Goal: Information Seeking & Learning: Find specific page/section

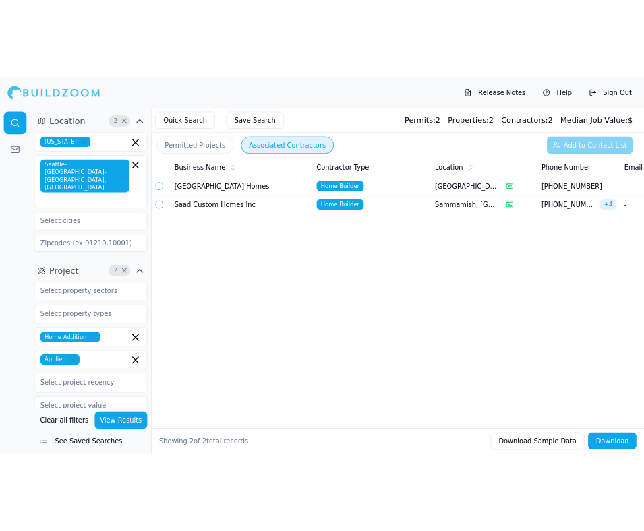
scroll to position [211, 0]
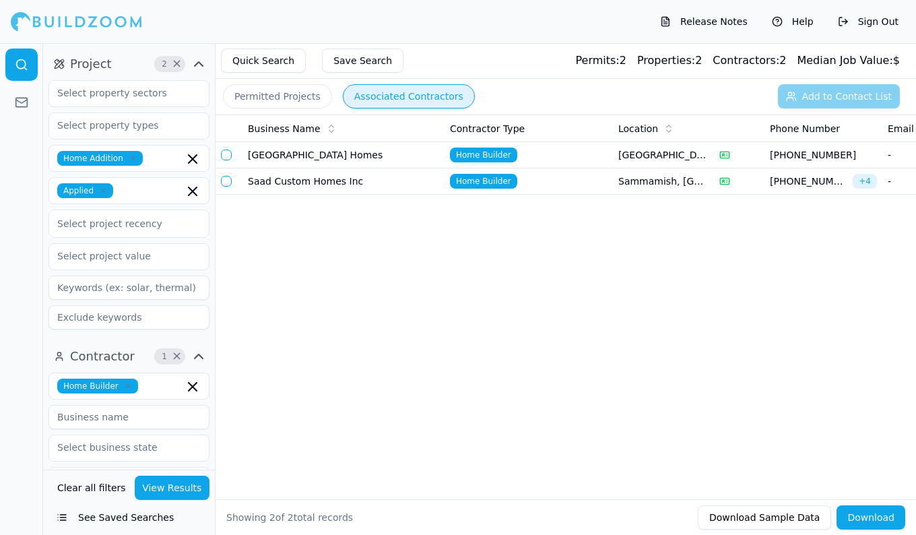
click at [374, 310] on div "Business Name Contractor Type Location Phone Number Email Matching Permits All …" at bounding box center [566, 286] width 701 height 342
click at [412, 309] on div "Business Name Contractor Type Location Phone Number Email Matching Permits All …" at bounding box center [566, 286] width 701 height 342
click at [420, 382] on div "Business Name Contractor Type Location Phone Number Email Matching Permits All …" at bounding box center [566, 286] width 701 height 342
click at [348, 149] on td "[GEOGRAPHIC_DATA] Homes" at bounding box center [344, 155] width 202 height 26
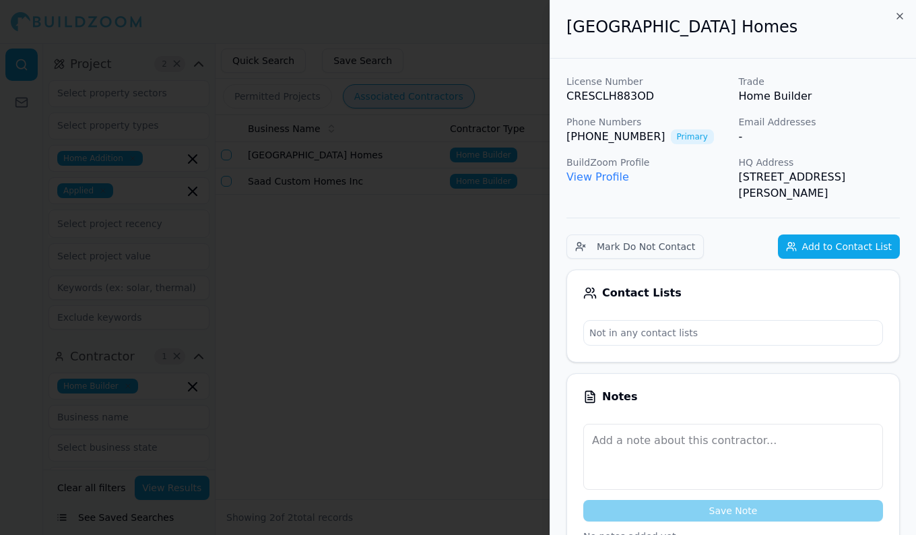
click at [589, 177] on link "View Profile" at bounding box center [598, 176] width 63 height 13
click at [350, 99] on div at bounding box center [458, 267] width 916 height 535
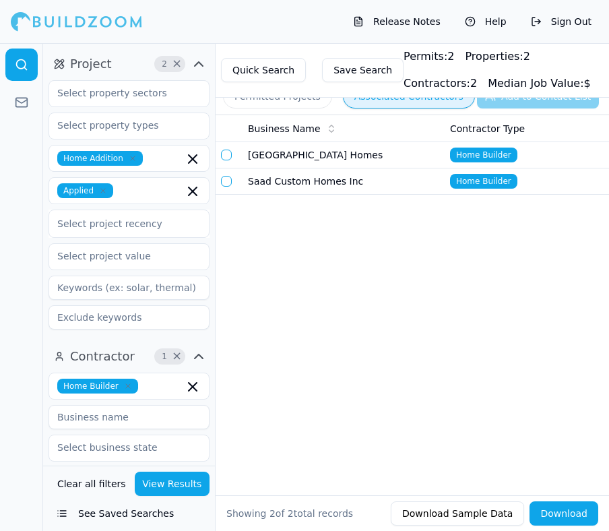
click at [510, 261] on div "Business Name Contractor Type Location Phone Number Email Matching Permits All …" at bounding box center [413, 284] width 394 height 338
click at [396, 297] on div "Business Name Contractor Type Location Phone Number Email Matching Permits All …" at bounding box center [413, 284] width 394 height 338
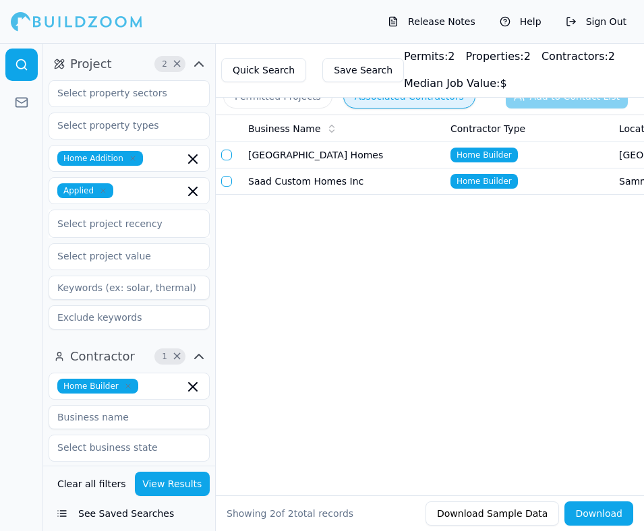
click at [238, 206] on div "Business Name Contractor Type Location Phone Number Email Matching Permits All …" at bounding box center [430, 284] width 428 height 338
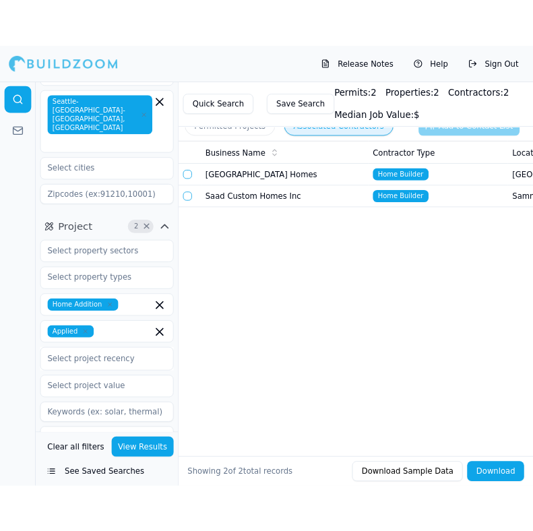
scroll to position [0, 0]
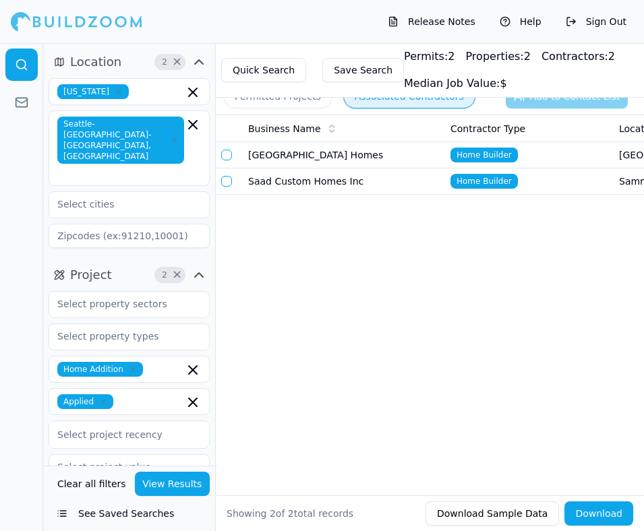
click at [609, 247] on div "Business Name Contractor Type Location Phone Number Email Matching Permits All …" at bounding box center [430, 284] width 428 height 338
drag, startPoint x: 485, startPoint y: 158, endPoint x: 455, endPoint y: 205, distance: 55.1
click at [455, 205] on div "Business Name Contractor Type Location Phone Number Email Matching Permits All …" at bounding box center [430, 284] width 428 height 338
drag, startPoint x: 455, startPoint y: 205, endPoint x: 443, endPoint y: 250, distance: 46.6
click at [443, 250] on div "Business Name Contractor Type Location Phone Number Email Matching Permits All …" at bounding box center [430, 284] width 428 height 338
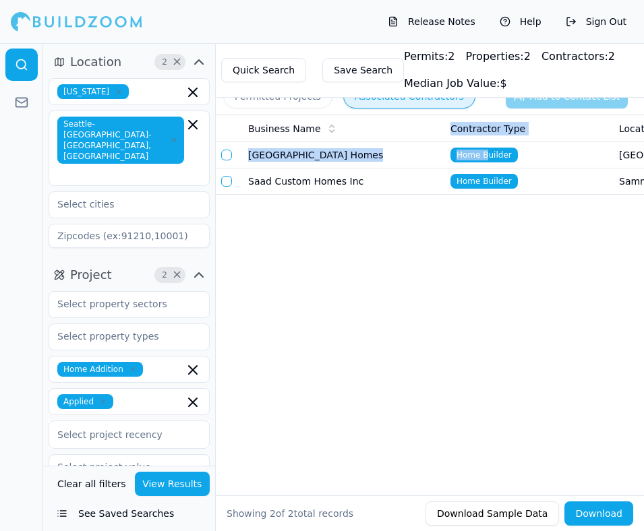
click at [559, 243] on div "Business Name Contractor Type Location Phone Number Email Matching Permits All …" at bounding box center [430, 284] width 428 height 338
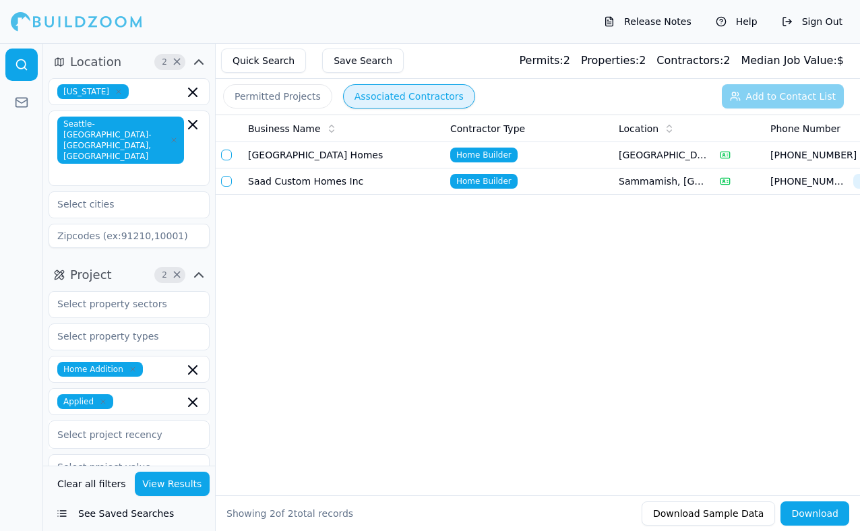
click at [681, 260] on div "Business Name Contractor Type Location Phone Number Email Matching Permits All …" at bounding box center [538, 284] width 644 height 338
click at [741, 339] on div "Business Name Contractor Type Location Phone Number Email Matching Permits All …" at bounding box center [538, 284] width 644 height 338
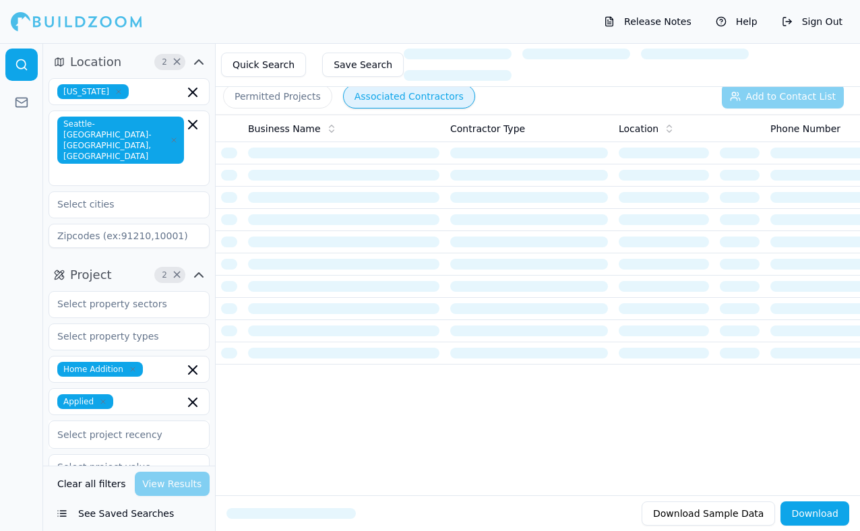
click at [290, 103] on button "Permitted Projects" at bounding box center [277, 96] width 109 height 24
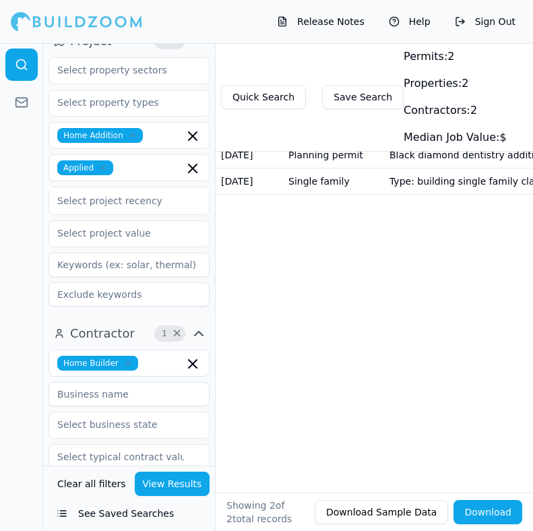
scroll to position [238, 0]
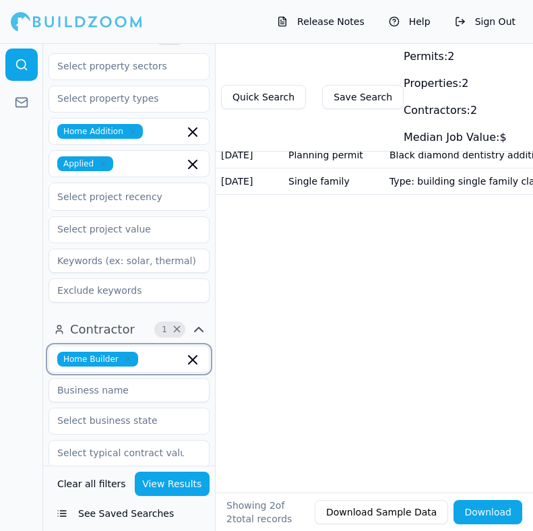
click at [155, 352] on input "text" at bounding box center [164, 359] width 40 height 15
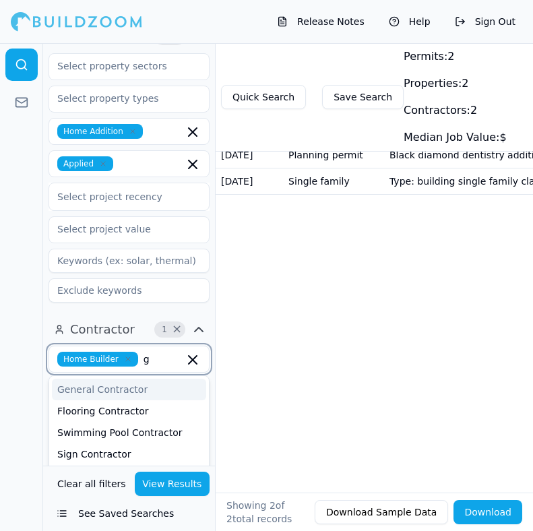
type input "gc"
click at [128, 379] on div "General Contractor" at bounding box center [129, 390] width 154 height 22
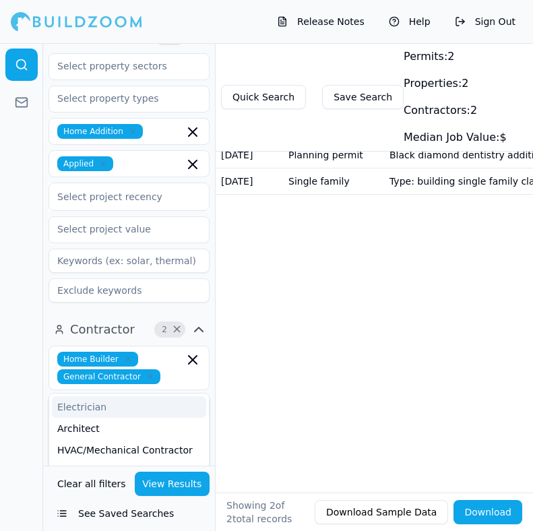
click at [229, 336] on div "Date Permit Label Description Status Location Project Tags [DATE] Planning perm…" at bounding box center [374, 284] width 317 height 338
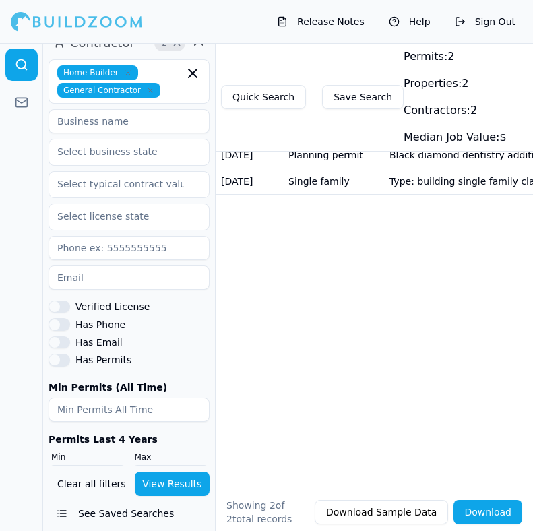
scroll to position [542, 0]
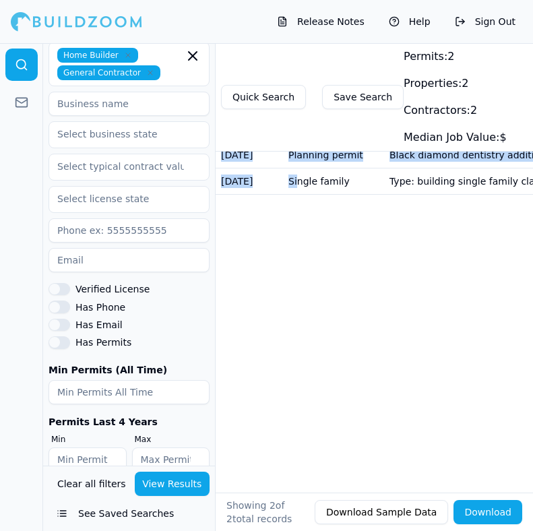
drag, startPoint x: 294, startPoint y: 191, endPoint x: 286, endPoint y: 294, distance: 103.5
click at [286, 294] on div "Date Permit Label Description Status Location Project Tags [DATE] Planning perm…" at bounding box center [374, 284] width 317 height 338
click at [261, 272] on div "Date Permit Label Description Status Location Project Tags [DATE] Planning perm…" at bounding box center [374, 284] width 317 height 338
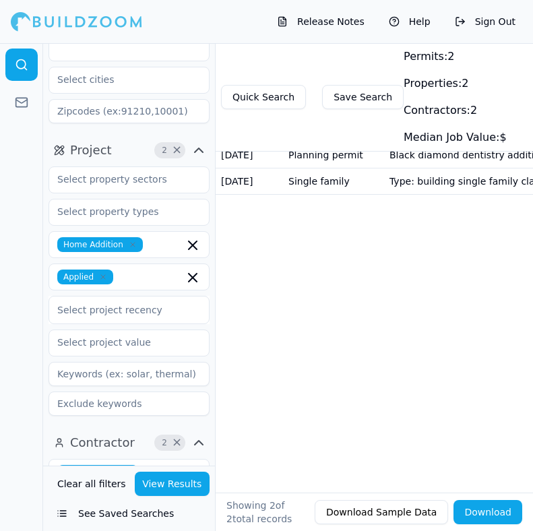
scroll to position [126, 0]
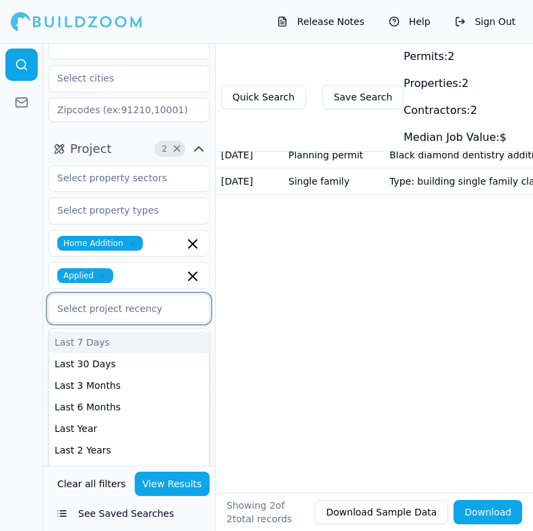
click at [114, 301] on div "Select project recency" at bounding box center [129, 309] width 144 height 16
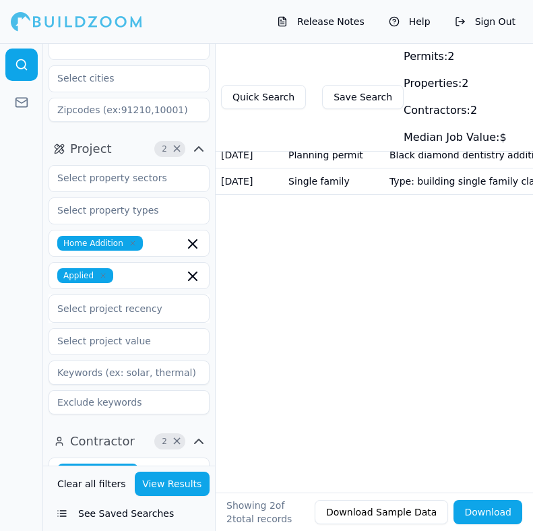
click at [268, 356] on div "Date Permit Label Description Status Location Project Tags [DATE] Planning perm…" at bounding box center [374, 284] width 317 height 338
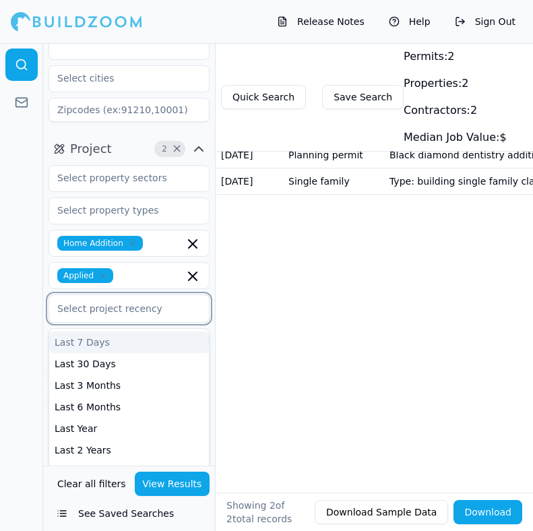
click at [139, 296] on div "Select project recency" at bounding box center [129, 308] width 161 height 28
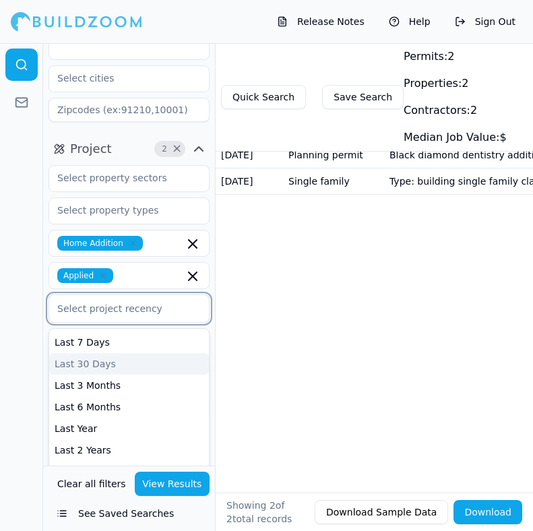
click at [112, 353] on div "Last 30 Days" at bounding box center [129, 364] width 160 height 22
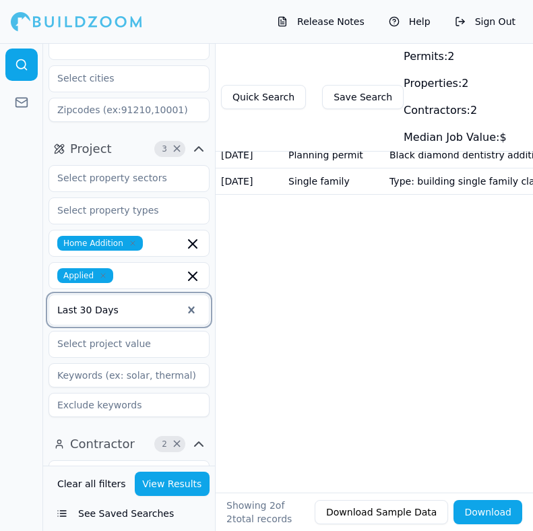
click at [266, 371] on div "Date Permit Label Description Status Location Project Tags [DATE] Planning perm…" at bounding box center [374, 284] width 317 height 338
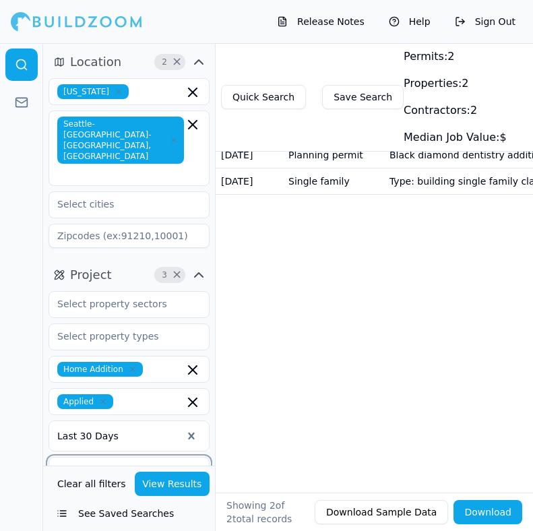
click at [119, 458] on input "text" at bounding box center [120, 470] width 143 height 24
click at [279, 391] on div "Date Permit Label Description Status Location Project Tags [DATE] Planning perm…" at bounding box center [374, 284] width 317 height 338
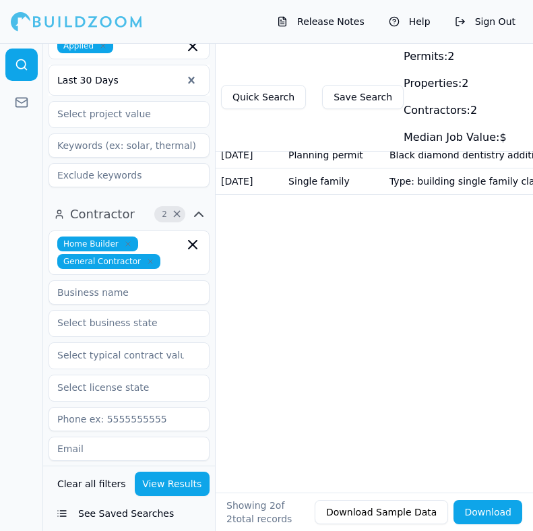
scroll to position [358, 0]
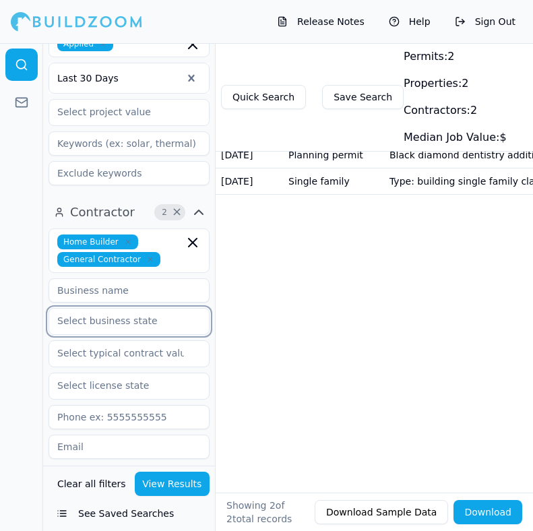
click at [144, 309] on input "text" at bounding box center [120, 321] width 143 height 24
click at [270, 361] on div "Date Permit Label Description Status Location Project Tags [DATE] Planning perm…" at bounding box center [374, 284] width 317 height 338
click at [159, 341] on input "text" at bounding box center [120, 353] width 143 height 24
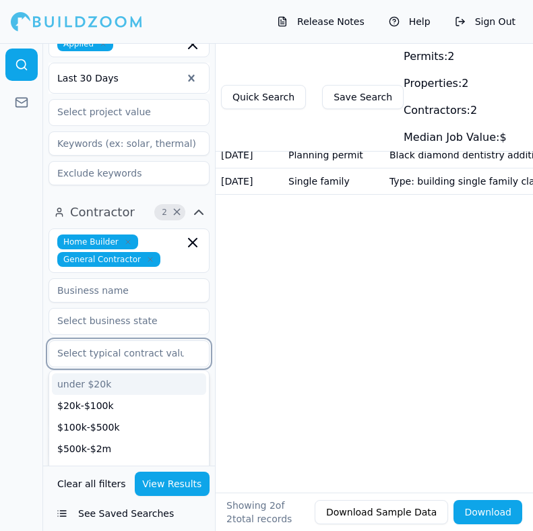
click at [159, 341] on input "text" at bounding box center [120, 353] width 143 height 24
click at [258, 359] on div "Date Permit Label Description Status Location Project Tags [DATE] Planning perm…" at bounding box center [374, 284] width 317 height 338
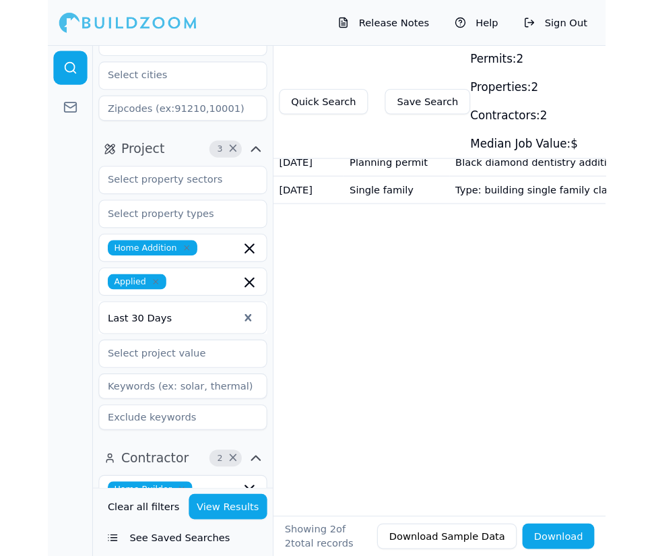
scroll to position [0, 0]
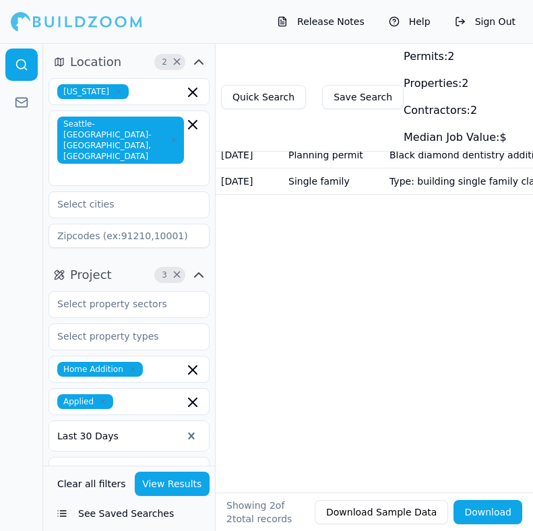
drag, startPoint x: 532, startPoint y: 129, endPoint x: 528, endPoint y: 101, distance: 28.7
click at [528, 43] on main "Quick Search Save Search Permits: 2 Properties: 2 Contractors: 2 Median Job Val…" at bounding box center [395, 43] width 275 height 0
click at [528, 101] on div "Quick Search Save Search Permits: 2 Properties: 2 Contractors: 2 Median Job Val…" at bounding box center [374, 97] width 317 height 108
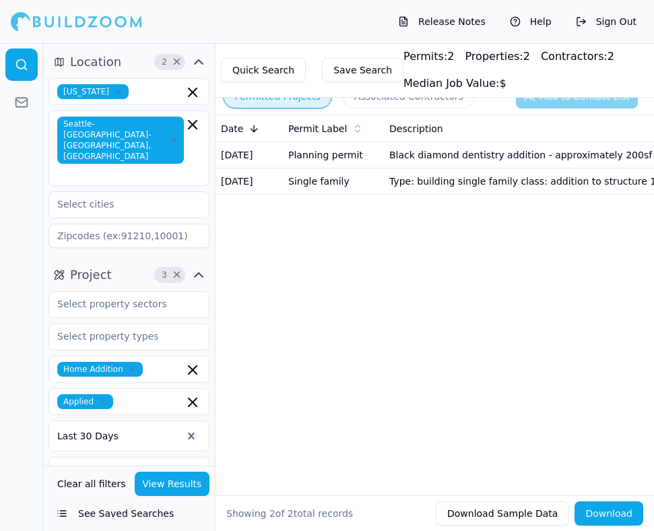
click at [371, 375] on div "Date Permit Label Description Status Location Project Tags [DATE] Planning perm…" at bounding box center [435, 284] width 439 height 338
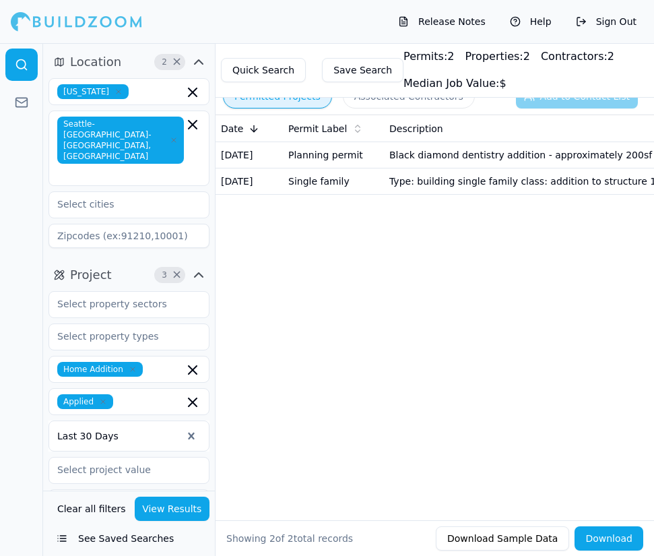
click at [321, 351] on div "Date Permit Label Description Status Location Project Tags [DATE] Planning perm…" at bounding box center [435, 296] width 439 height 363
click at [553, 330] on div "Date Permit Label Description Status Location Project Tags [DATE] Planning perm…" at bounding box center [435, 296] width 439 height 363
click at [451, 272] on div "Date Permit Label Description Status Location Project Tags [DATE] Planning perm…" at bounding box center [435, 296] width 439 height 363
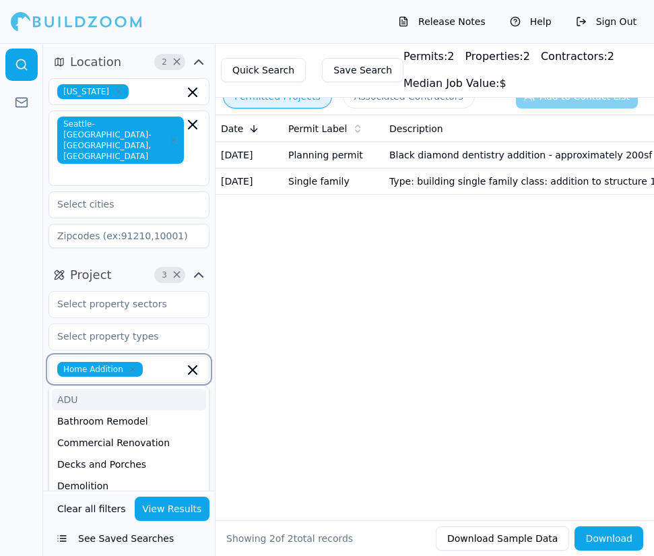
click at [154, 362] on input "text" at bounding box center [166, 369] width 36 height 15
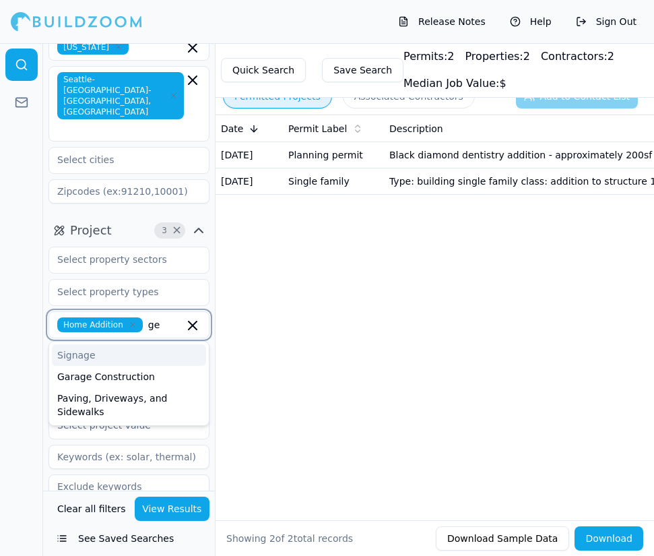
scroll to position [46, 0]
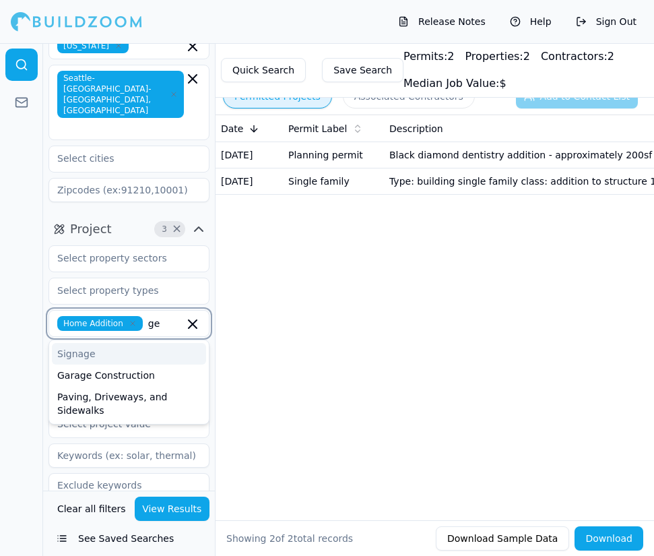
type input "g"
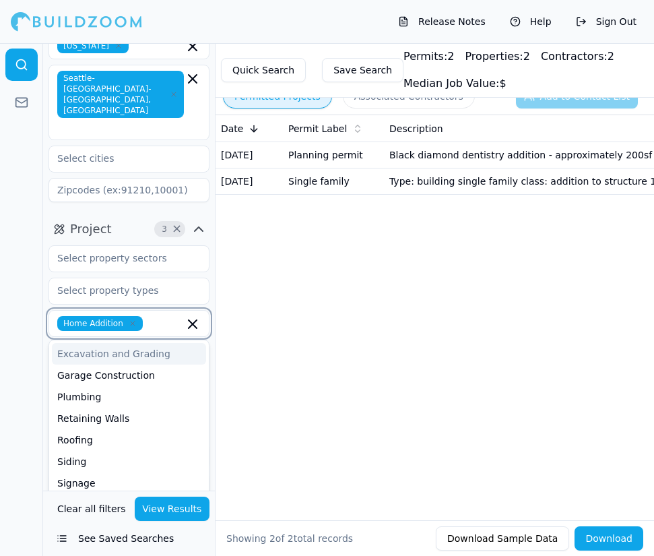
scroll to position [71, 0]
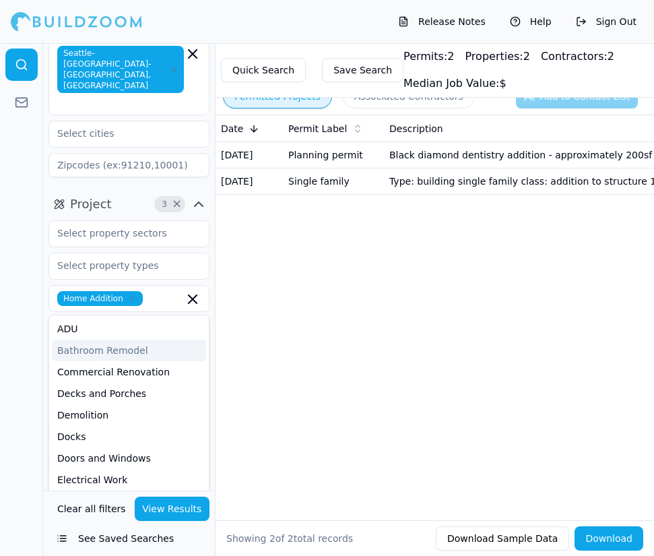
click at [316, 346] on div "Date Permit Label Description Status Location Project Tags [DATE] Planning perm…" at bounding box center [435, 296] width 439 height 363
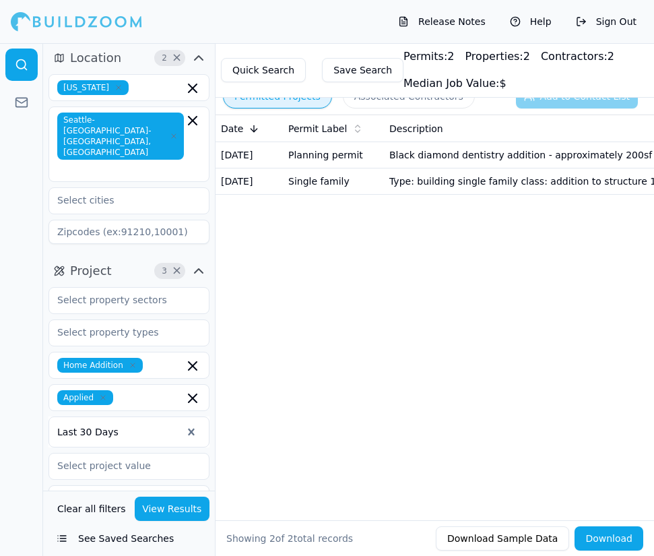
scroll to position [0, 0]
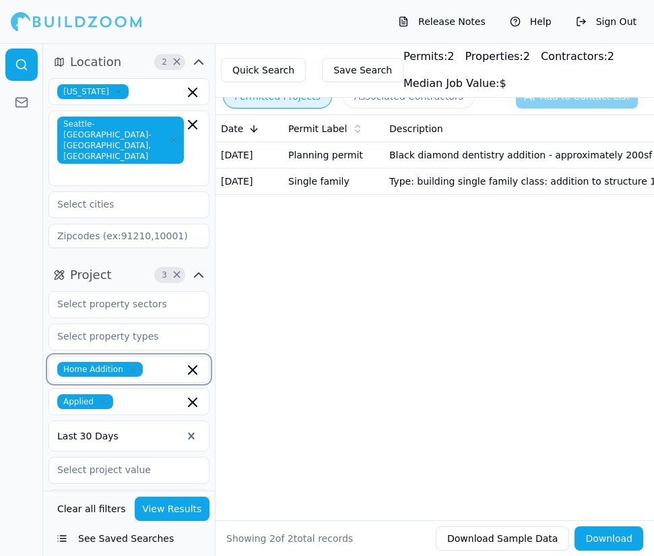
click at [148, 362] on input "text" at bounding box center [166, 369] width 36 height 15
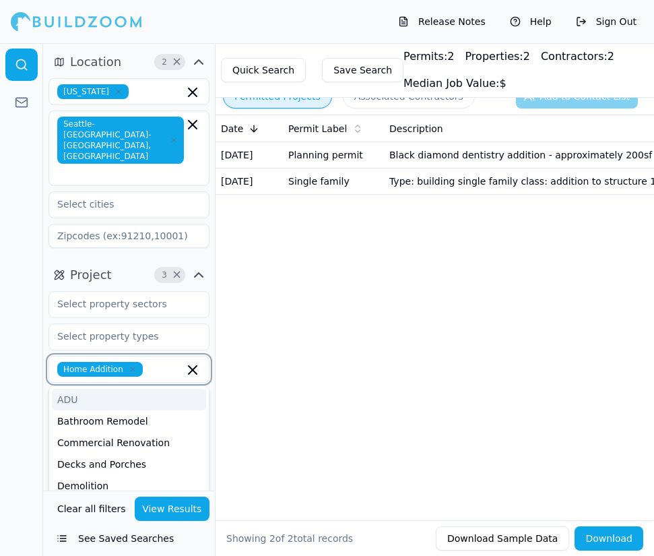
click at [112, 389] on div "ADU" at bounding box center [129, 400] width 154 height 22
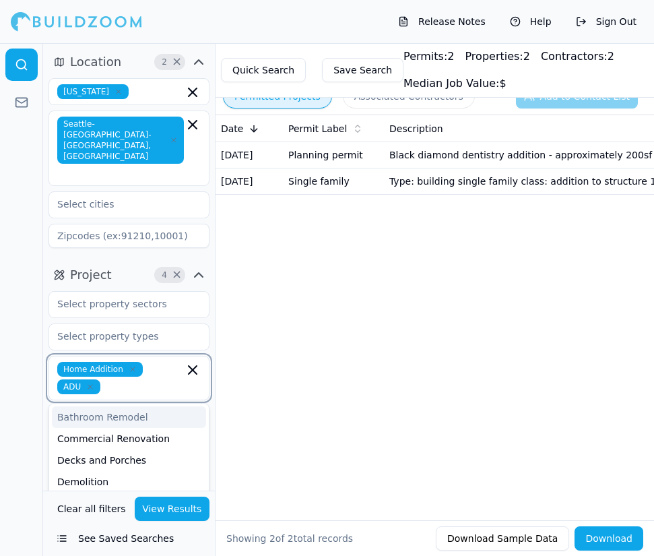
click at [151, 379] on input "text" at bounding box center [145, 386] width 78 height 15
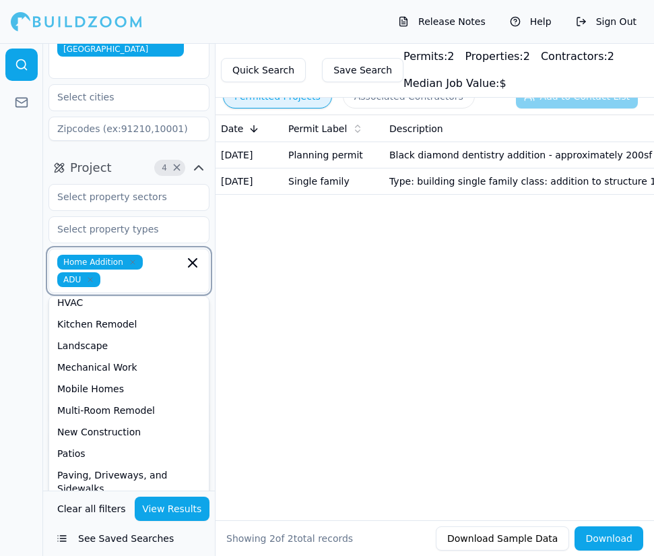
scroll to position [268, 0]
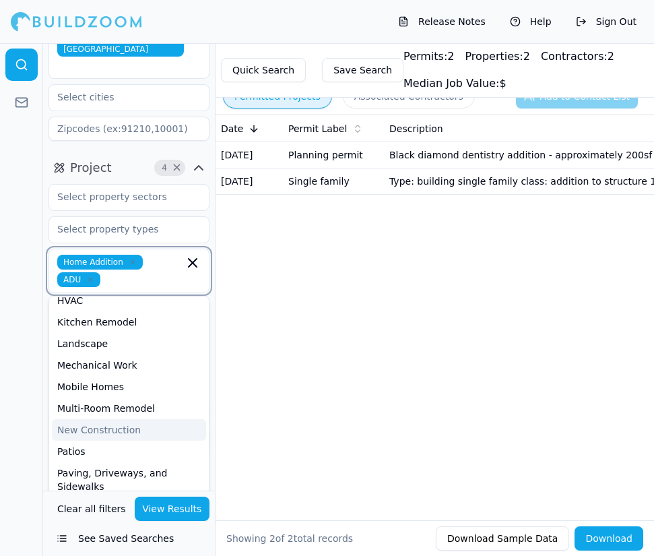
click at [99, 419] on div "New Construction" at bounding box center [129, 430] width 154 height 22
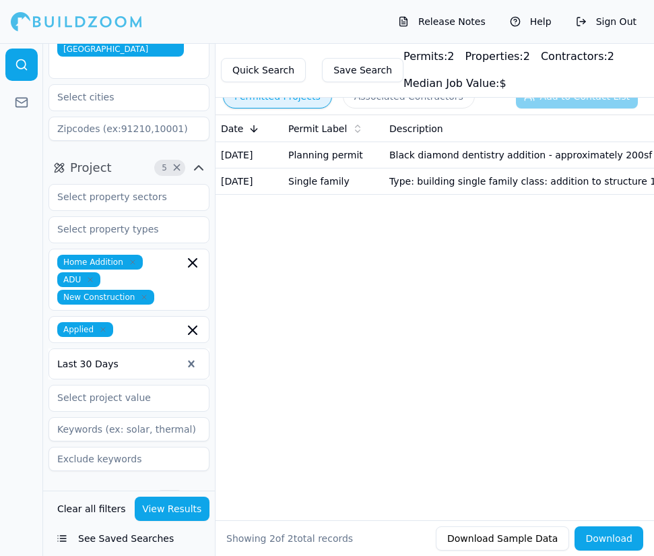
drag, startPoint x: 172, startPoint y: 278, endPoint x: 153, endPoint y: 278, distance: 18.9
click at [153, 278] on div "Home Addition ADU New Construction" at bounding box center [129, 280] width 144 height 50
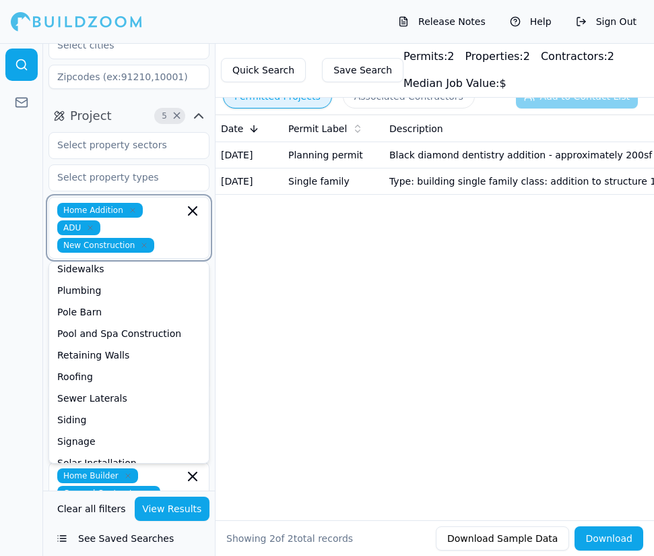
scroll to position [160, 0]
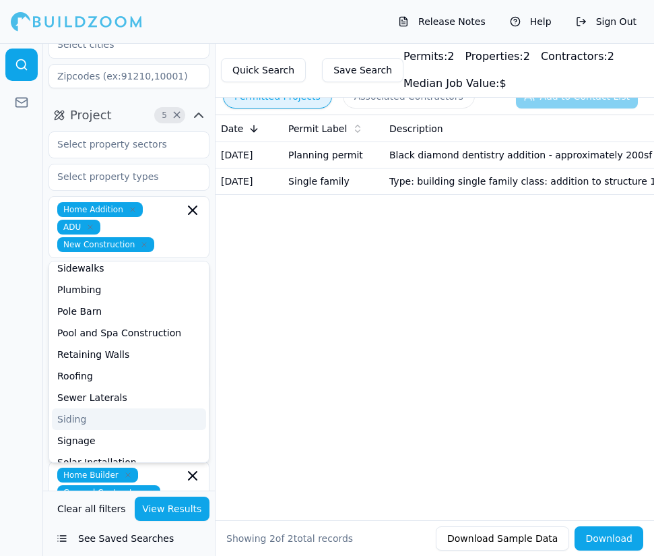
click at [220, 370] on div "Date Permit Label Description Status Location Project Tags [DATE] Planning perm…" at bounding box center [435, 296] width 439 height 363
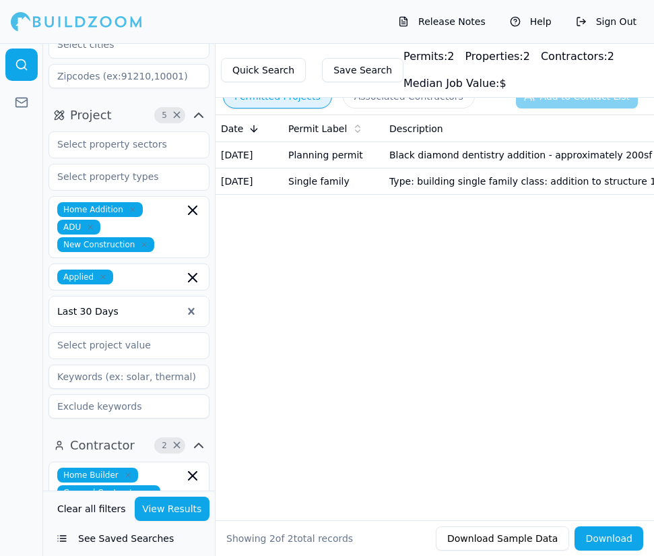
click at [172, 305] on div at bounding box center [119, 311] width 125 height 13
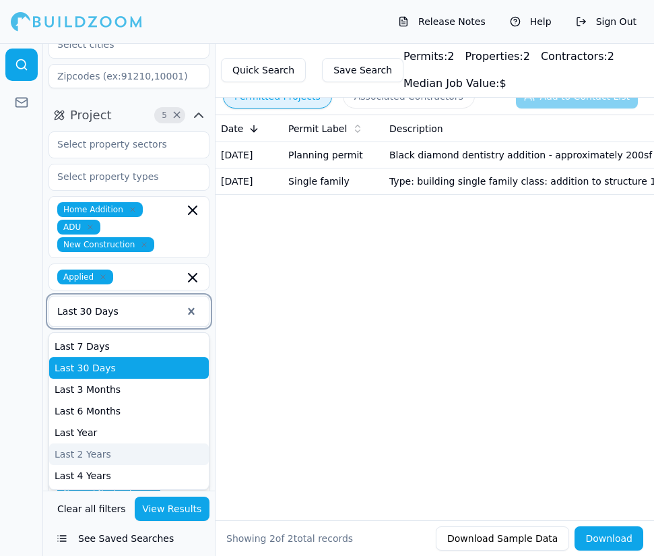
drag, startPoint x: 135, startPoint y: 413, endPoint x: 131, endPoint y: 430, distance: 17.3
click at [131, 430] on div "Last 7 Days Last 30 Days Last 3 Months Last 6 Months Last Year Last 2 Years Las…" at bounding box center [129, 411] width 160 height 151
click at [131, 443] on div "Last 2 Years" at bounding box center [129, 454] width 160 height 22
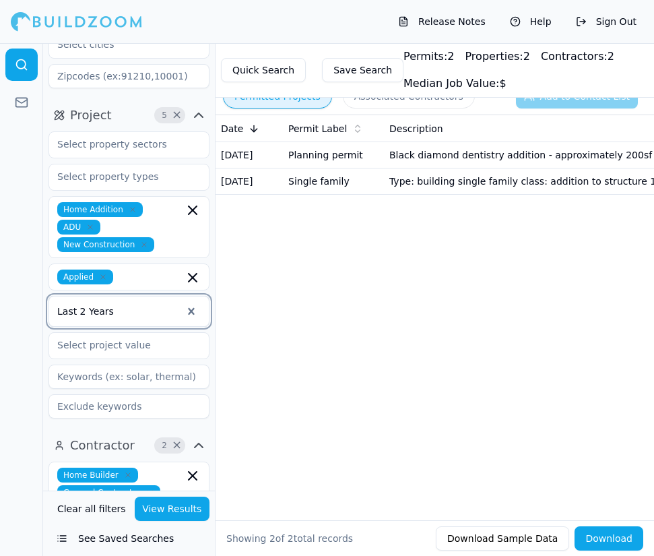
click at [249, 346] on div "Date Permit Label Description Status Location Project Tags [DATE] Planning perm…" at bounding box center [435, 296] width 439 height 363
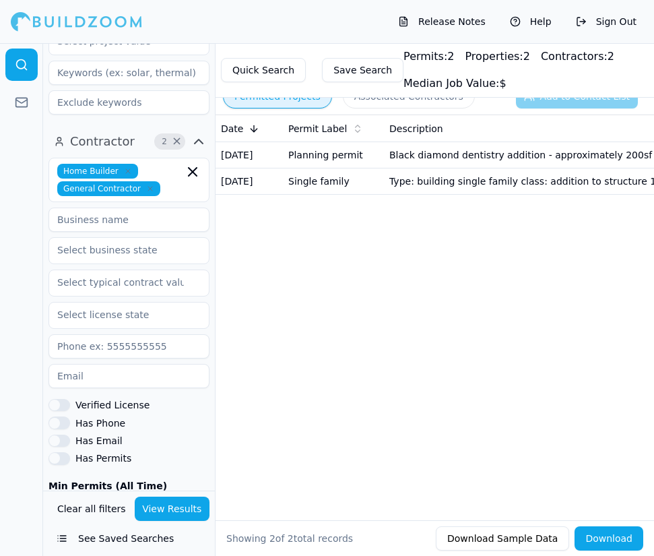
scroll to position [462, 0]
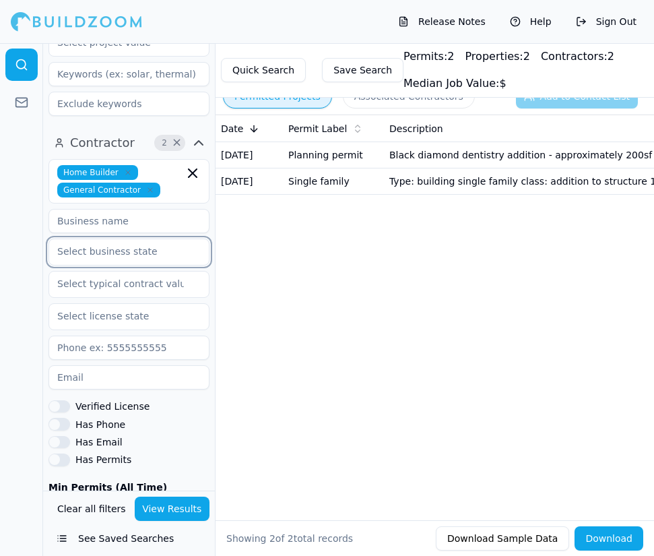
click at [129, 239] on input "text" at bounding box center [120, 251] width 143 height 24
click at [108, 209] on input at bounding box center [129, 221] width 161 height 24
click at [249, 440] on div "Date Permit Label Description Status Location Project Tags [DATE] Planning perm…" at bounding box center [435, 296] width 439 height 363
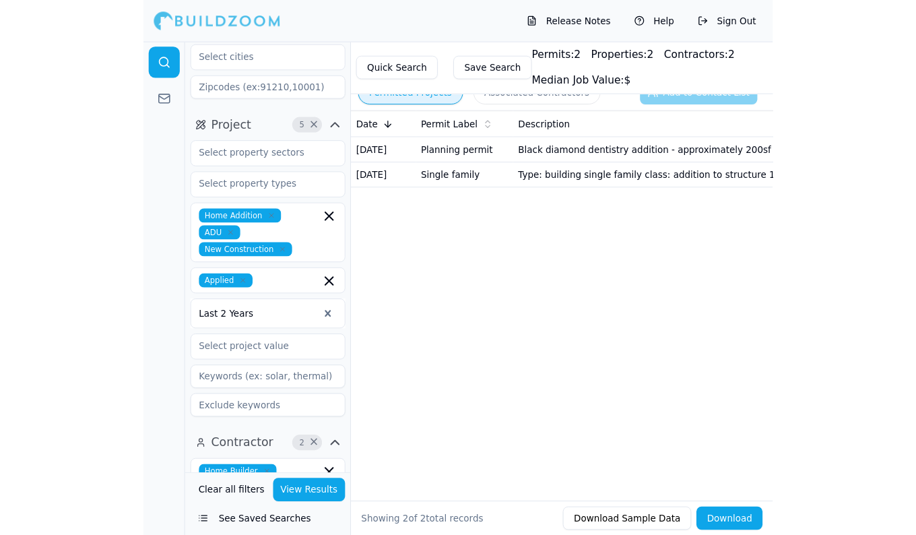
scroll to position [0, 0]
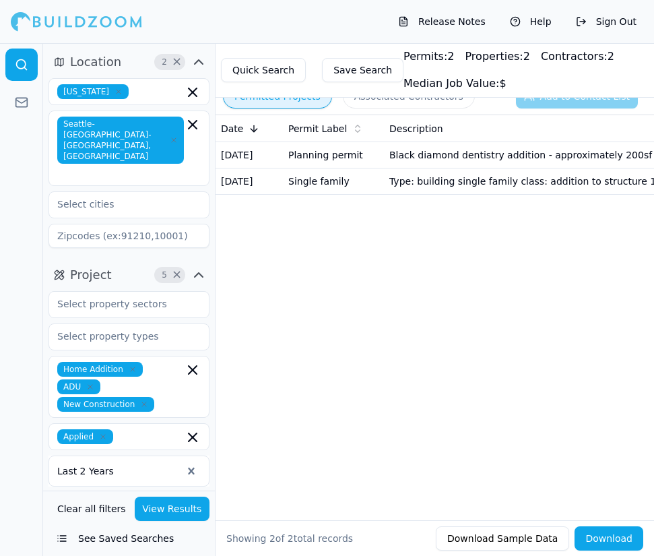
click at [162, 500] on button "View Results" at bounding box center [172, 509] width 75 height 24
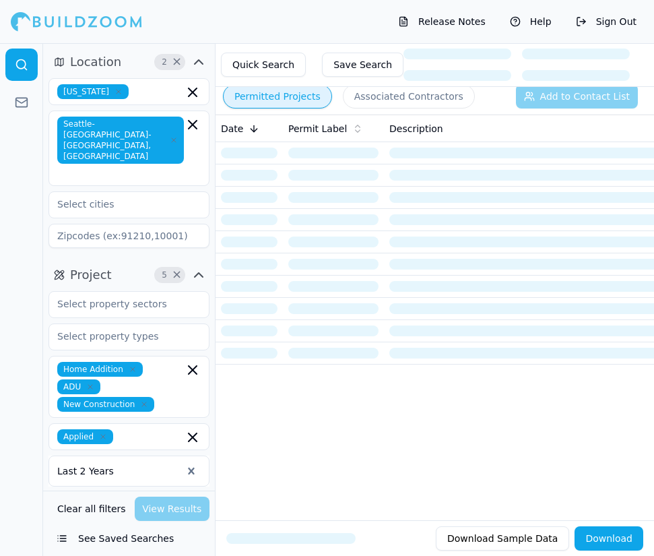
click at [425, 104] on button "Associated Contractors" at bounding box center [409, 96] width 132 height 24
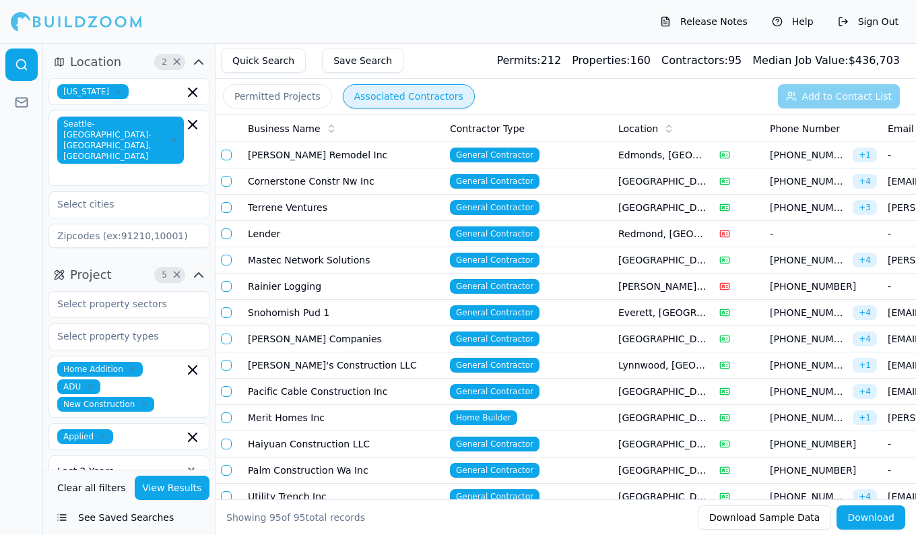
click at [511, 13] on div "Release Notes Help Sign Out" at bounding box center [458, 21] width 916 height 43
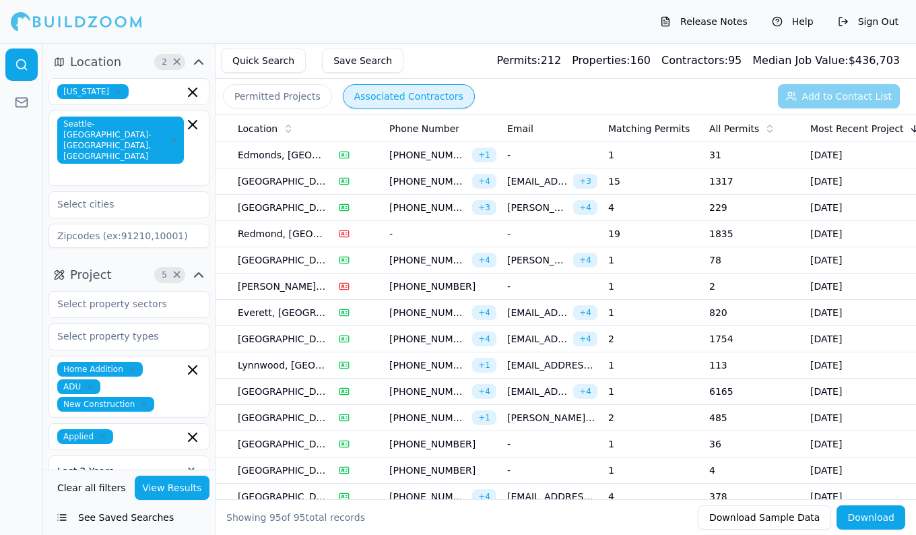
scroll to position [0, 383]
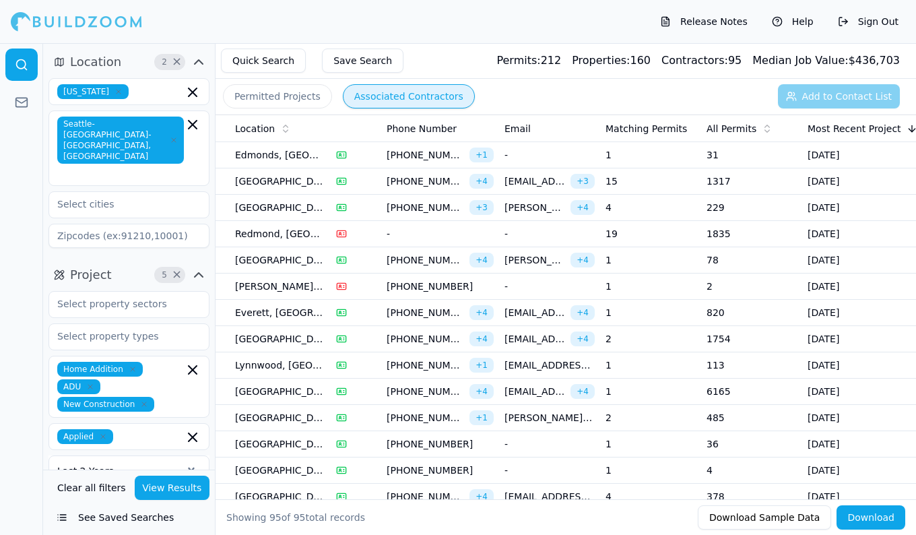
click at [655, 128] on span "Matching Permits" at bounding box center [647, 128] width 82 height 13
click at [766, 127] on icon at bounding box center [768, 126] width 5 height 2
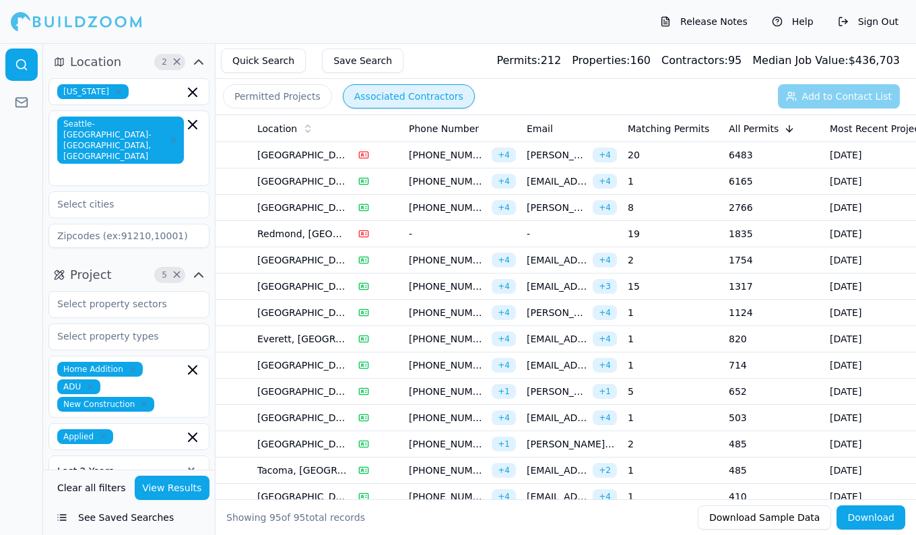
scroll to position [0, 367]
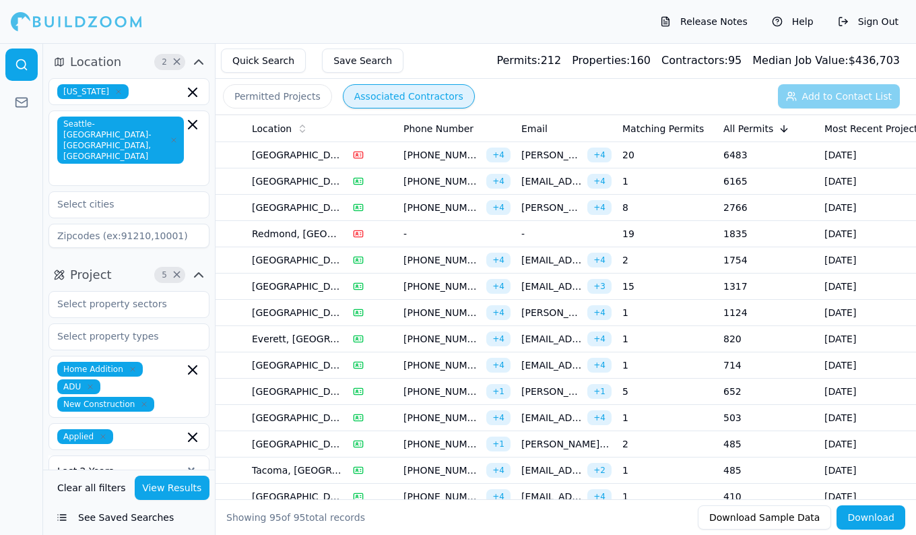
click at [747, 392] on td "652" at bounding box center [768, 392] width 101 height 26
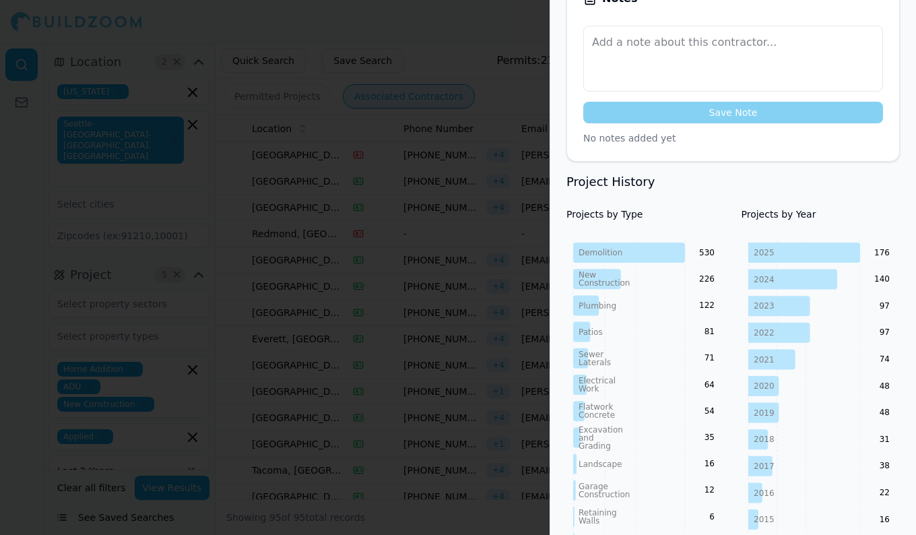
scroll to position [451, 0]
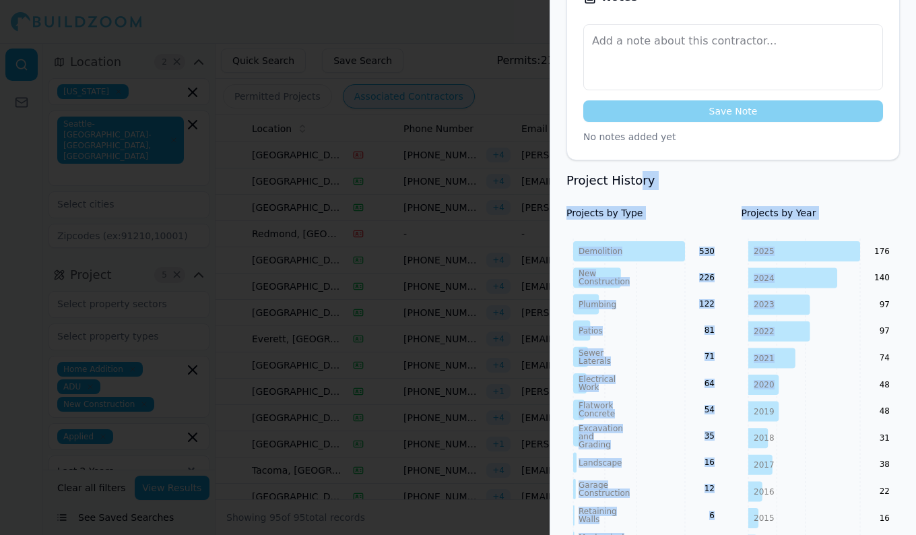
drag, startPoint x: 740, startPoint y: 365, endPoint x: 639, endPoint y: 141, distance: 245.5
click at [639, 171] on div "Project History Projects by Type Demolition New Construction Plumbing Patios Se…" at bounding box center [734, 469] width 334 height 596
click at [639, 171] on h3 "Project History" at bounding box center [734, 180] width 334 height 19
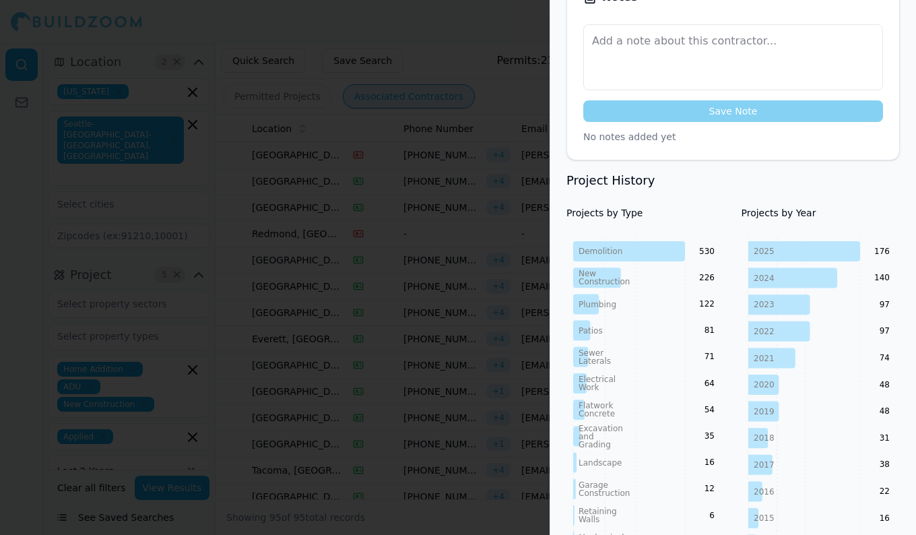
click at [633, 171] on h3 "Project History" at bounding box center [734, 180] width 334 height 19
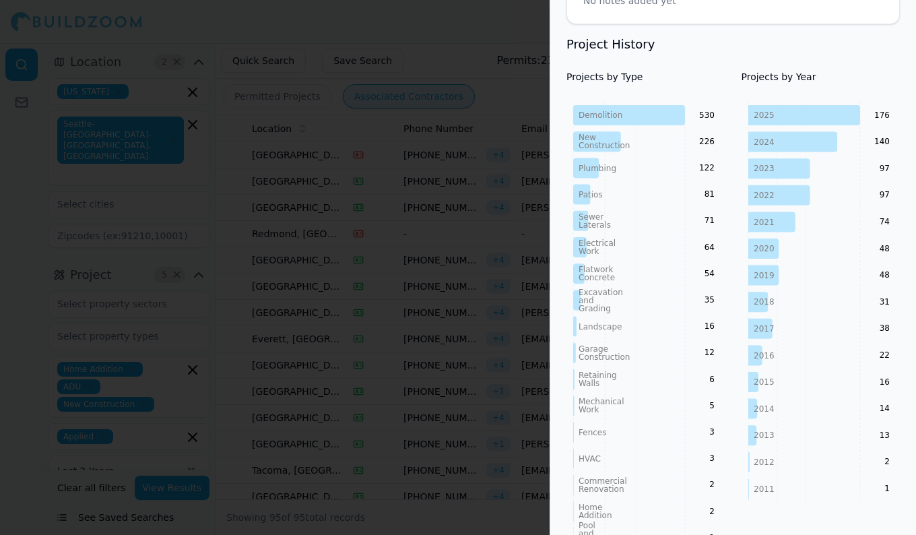
scroll to position [588, 0]
click at [474, 227] on div at bounding box center [458, 267] width 916 height 535
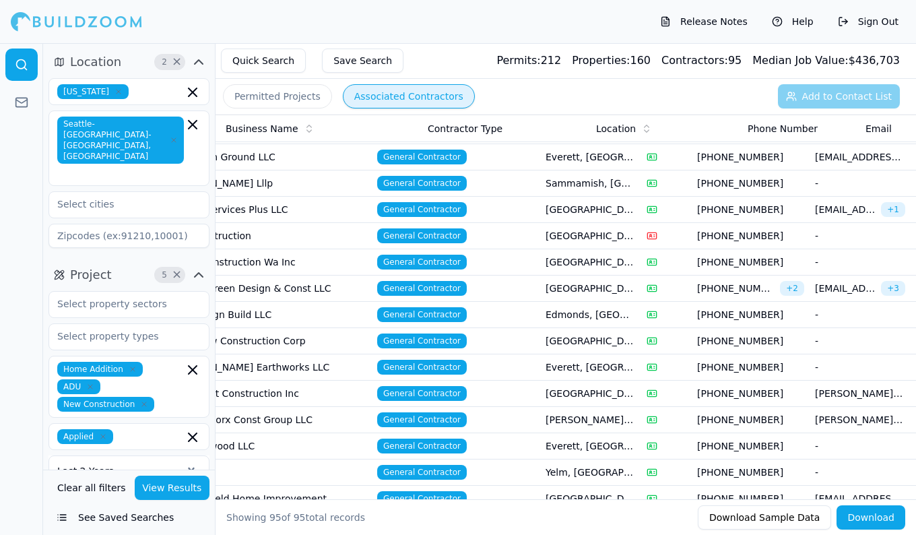
scroll to position [0, 0]
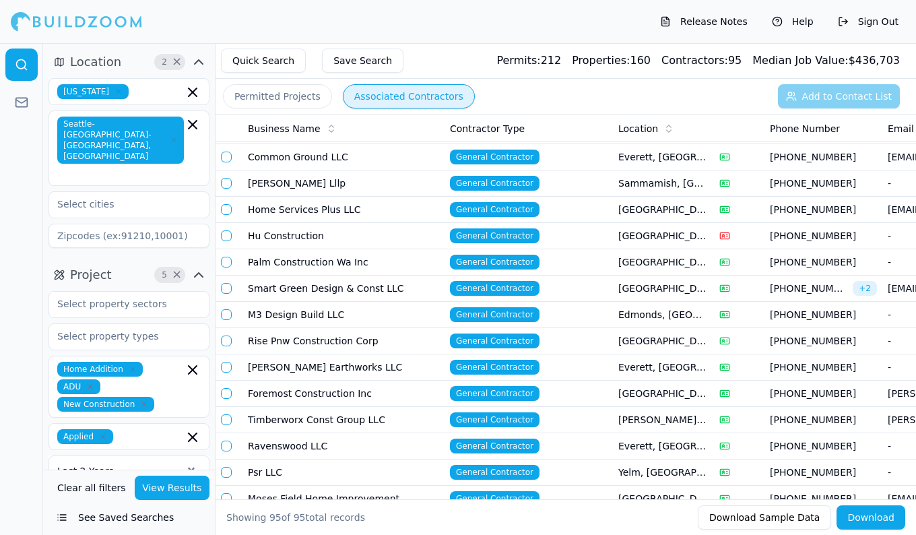
click at [491, 447] on span "General Contractor" at bounding box center [495, 446] width 90 height 15
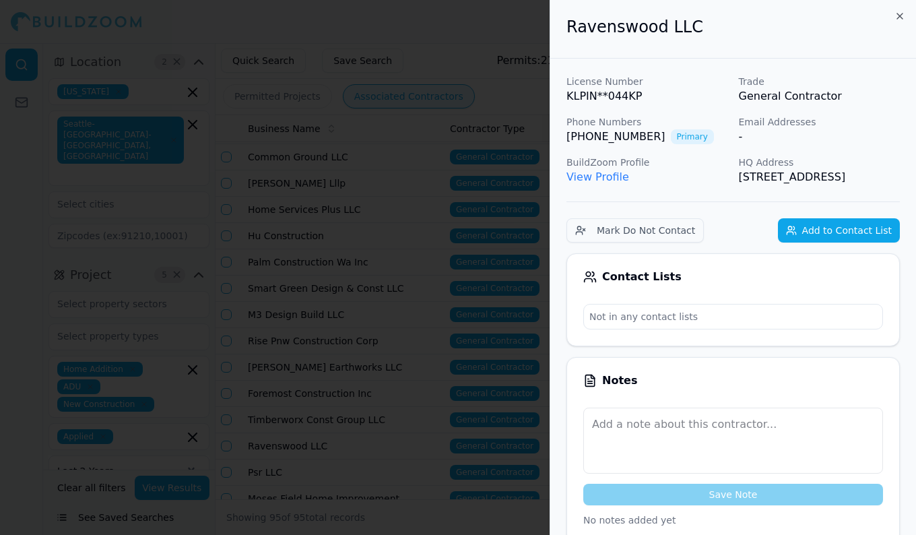
click at [584, 176] on link "View Profile" at bounding box center [598, 176] width 63 height 13
click at [900, 18] on icon "button" at bounding box center [900, 16] width 11 height 11
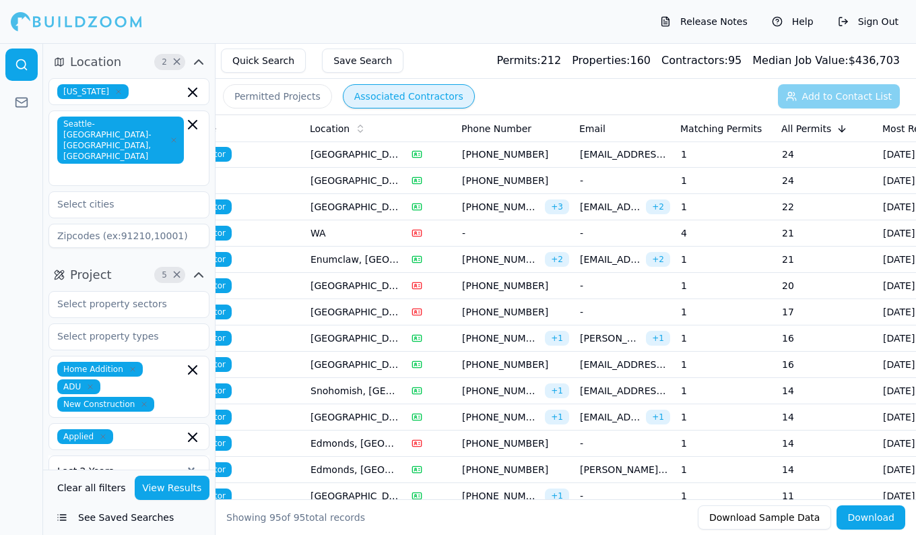
scroll to position [0, 311]
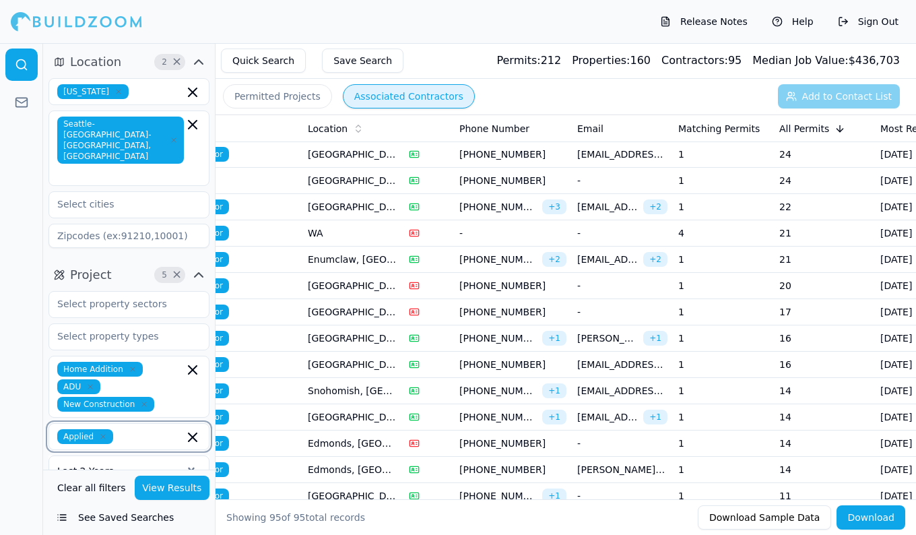
click at [133, 429] on input "text" at bounding box center [151, 436] width 65 height 15
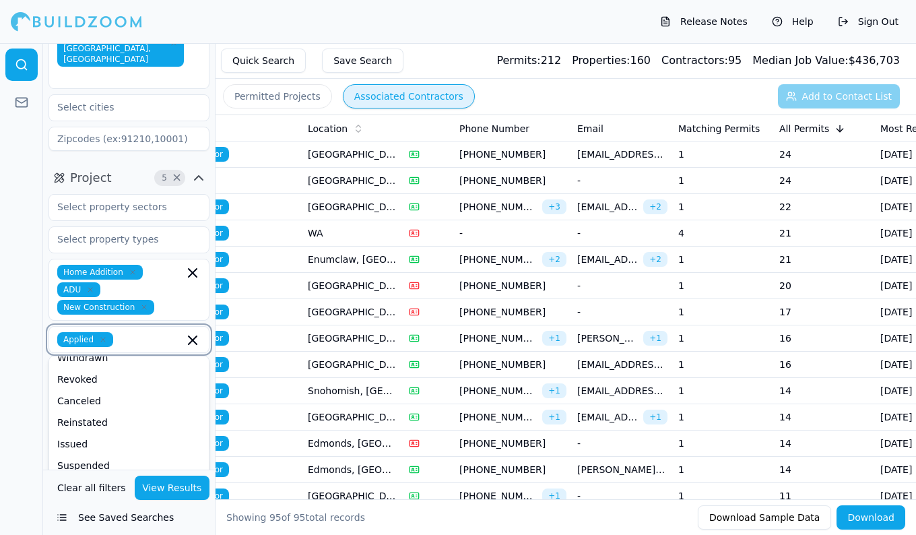
scroll to position [128, 0]
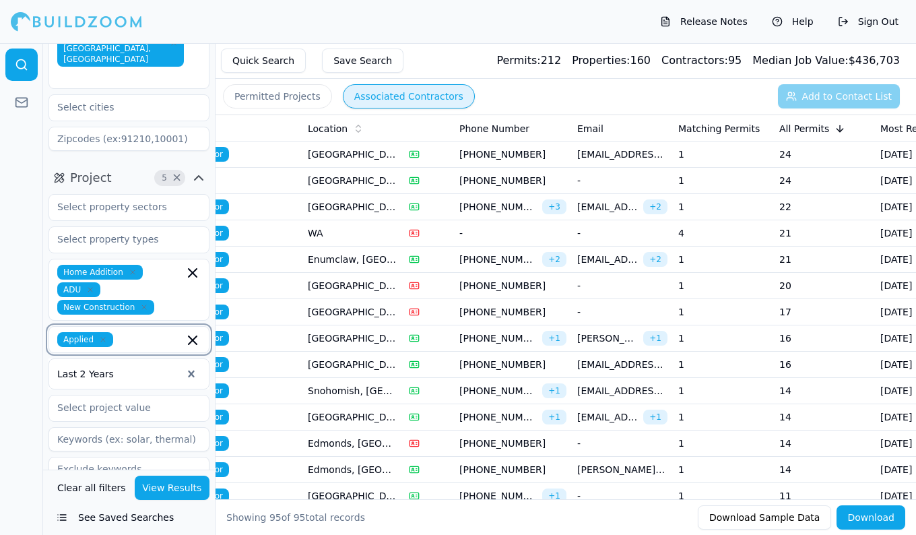
click at [195, 336] on icon "button" at bounding box center [193, 340] width 8 height 8
click at [154, 487] on button "View Results" at bounding box center [172, 488] width 75 height 24
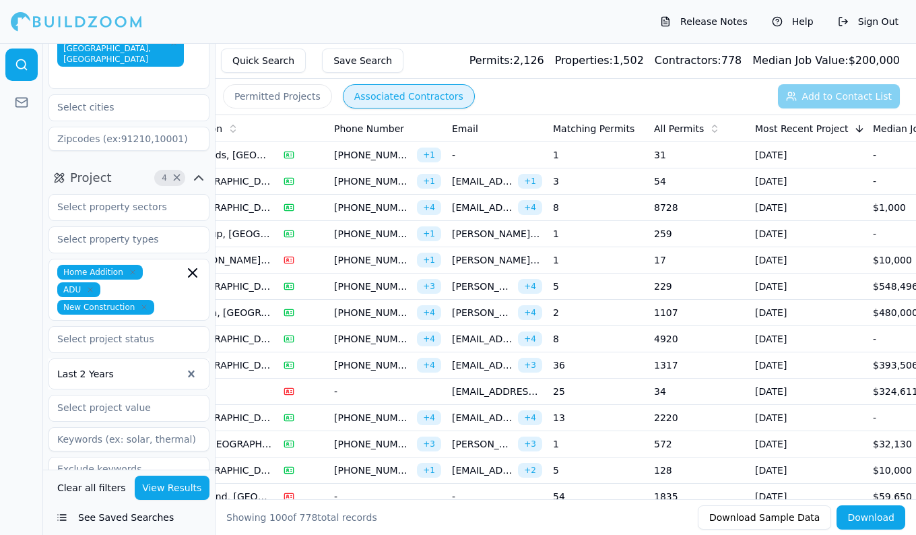
scroll to position [0, 489]
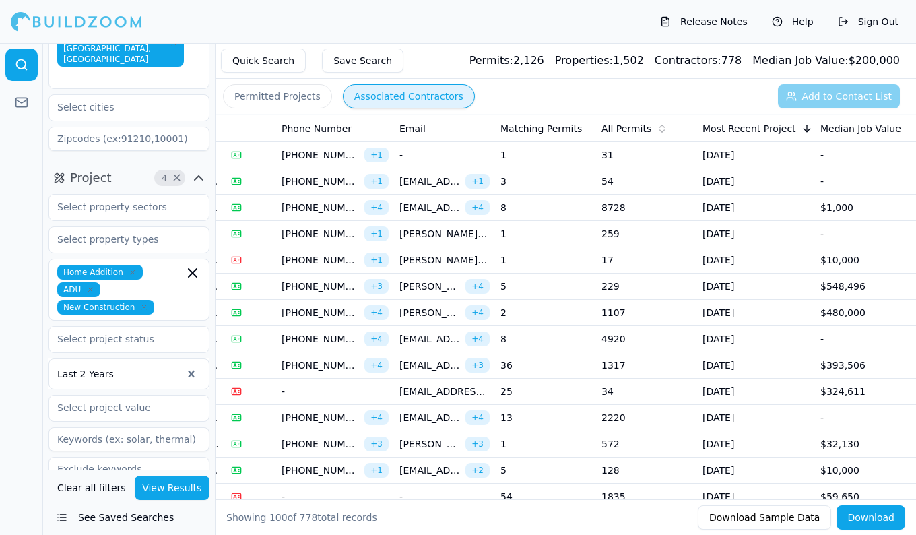
click at [660, 127] on icon at bounding box center [662, 126] width 5 height 2
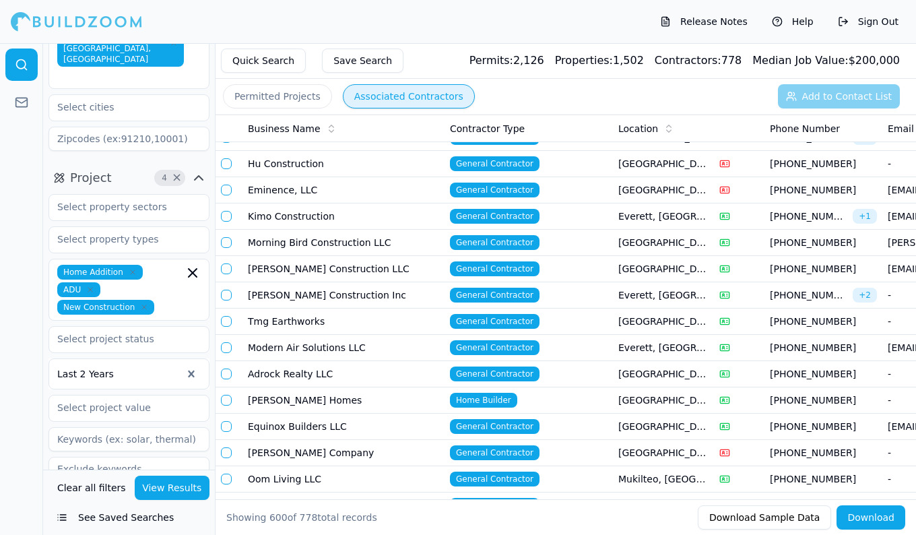
scroll to position [14289, 0]
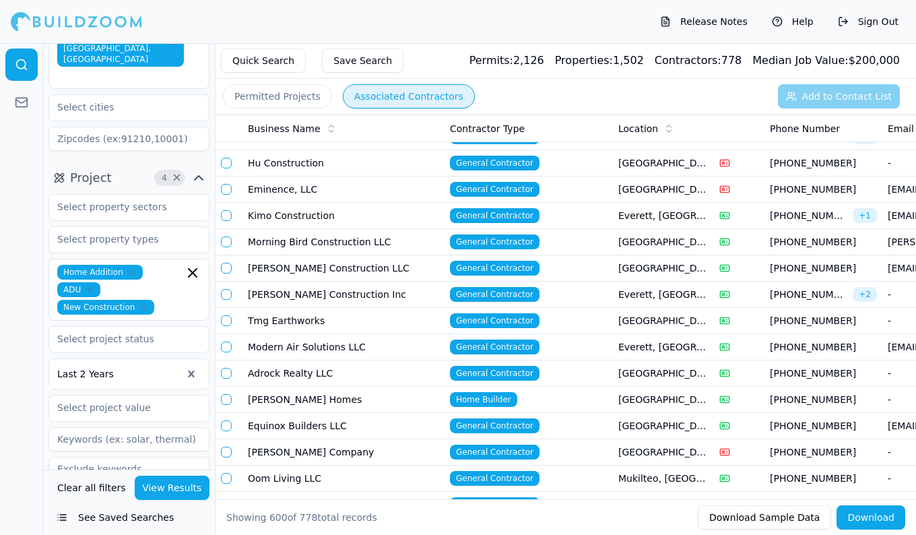
click at [359, 312] on td "Tmg Earthworks" at bounding box center [344, 321] width 202 height 26
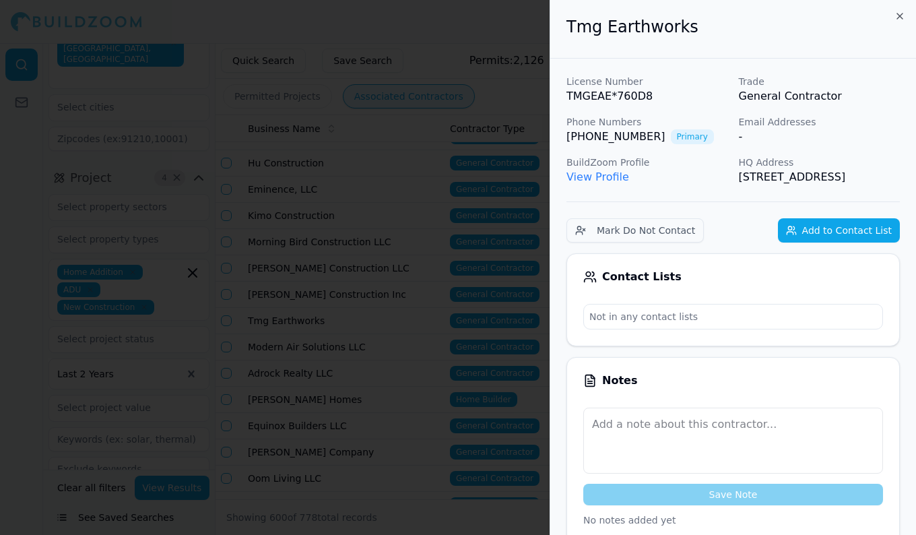
click at [359, 312] on div at bounding box center [458, 267] width 916 height 535
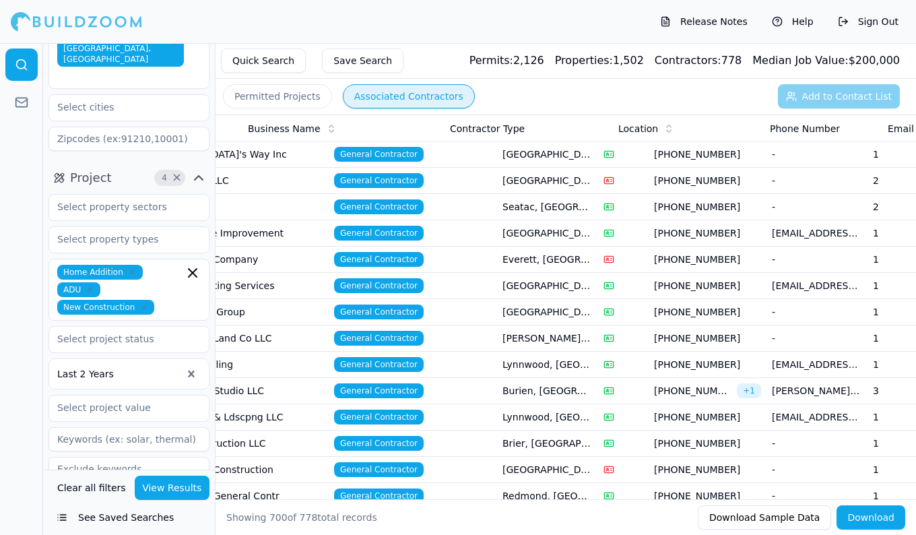
scroll to position [0, 0]
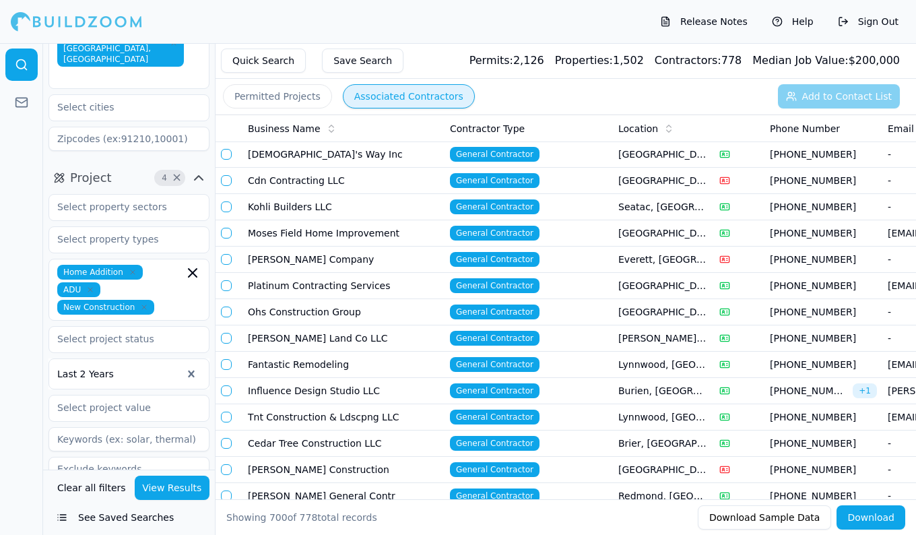
click at [423, 442] on td "Cedar Tree Construction LLC" at bounding box center [344, 444] width 202 height 26
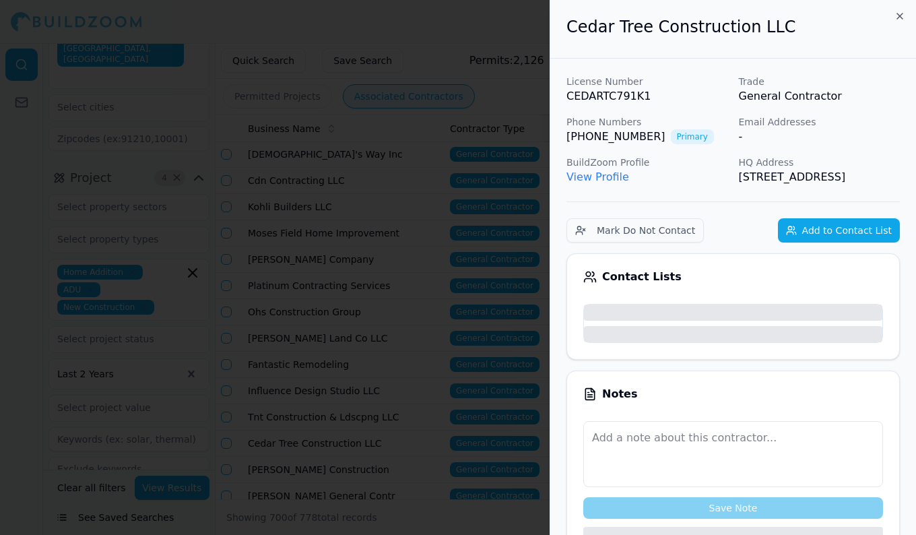
click at [423, 442] on div at bounding box center [458, 267] width 916 height 535
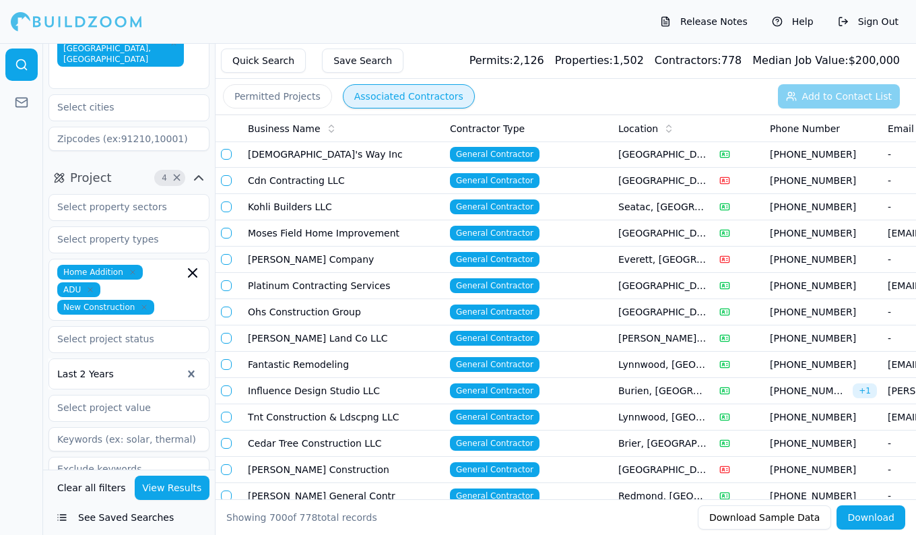
click at [283, 444] on td "Cedar Tree Construction LLC" at bounding box center [344, 444] width 202 height 26
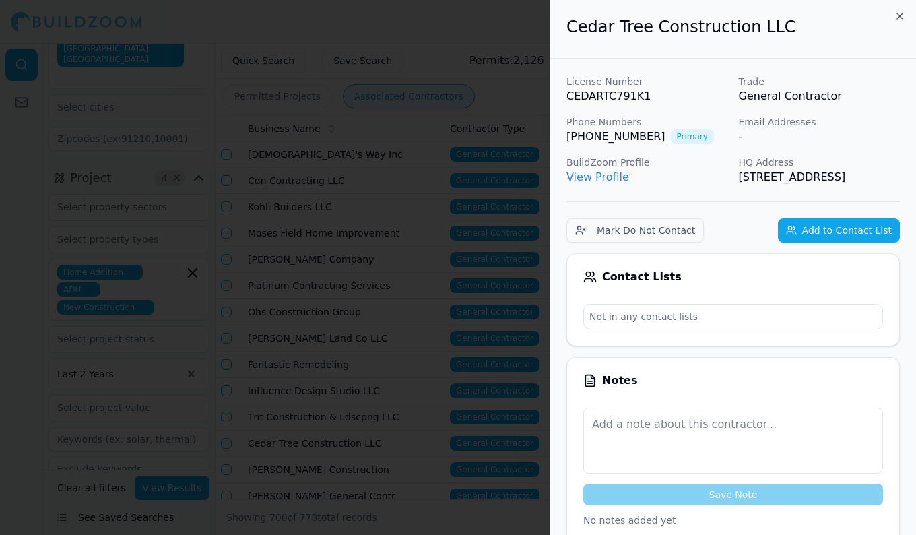
click at [597, 175] on link "View Profile" at bounding box center [598, 176] width 63 height 13
click at [109, 139] on div at bounding box center [458, 267] width 916 height 535
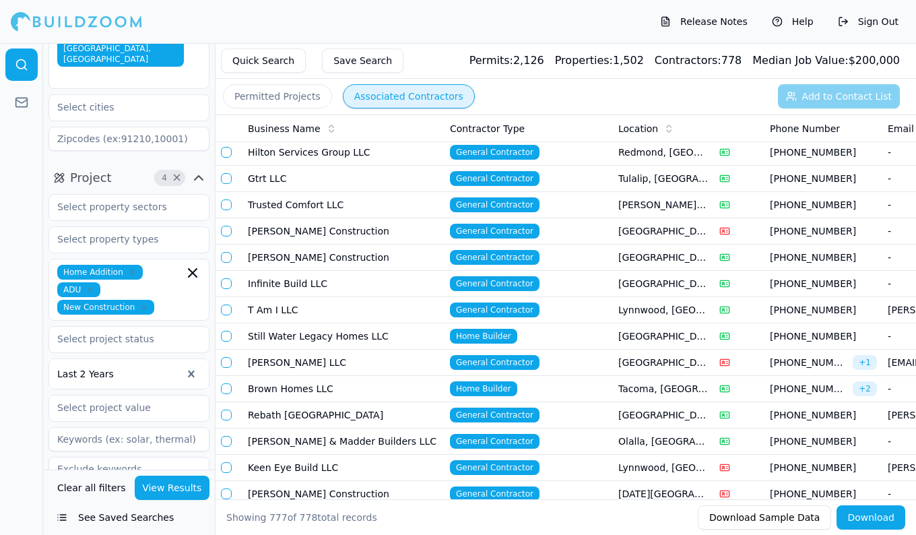
scroll to position [20055, 0]
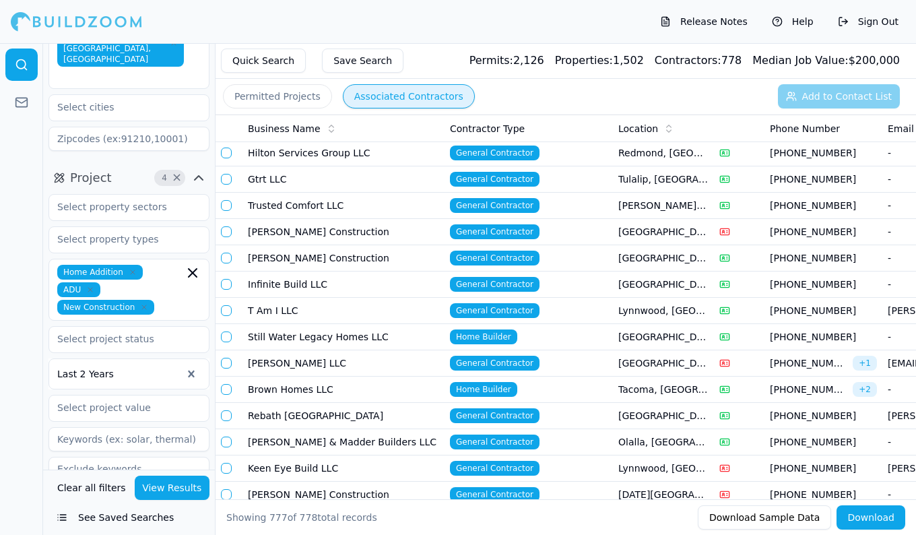
click at [269, 59] on button "Quick Search" at bounding box center [263, 61] width 85 height 24
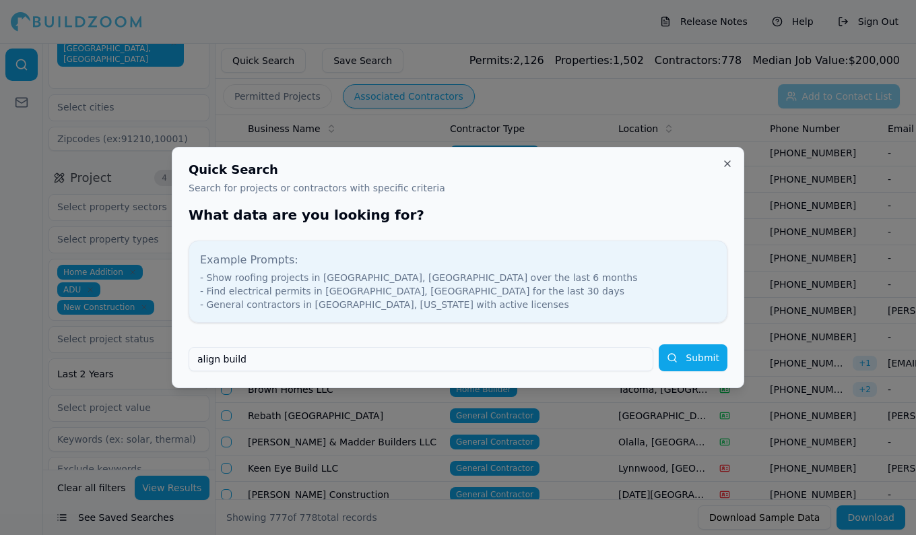
type input "align build"
click at [659, 344] on button "Submit" at bounding box center [693, 357] width 69 height 27
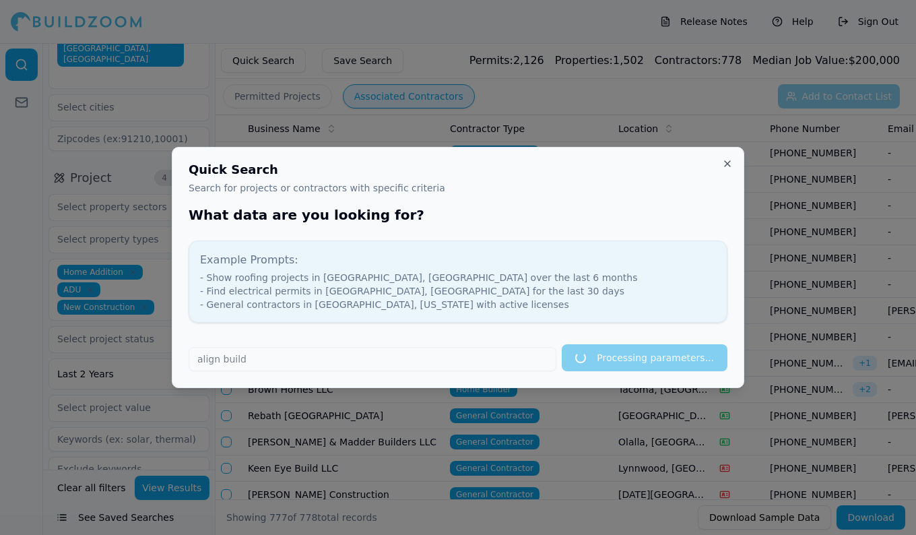
type input "align build"
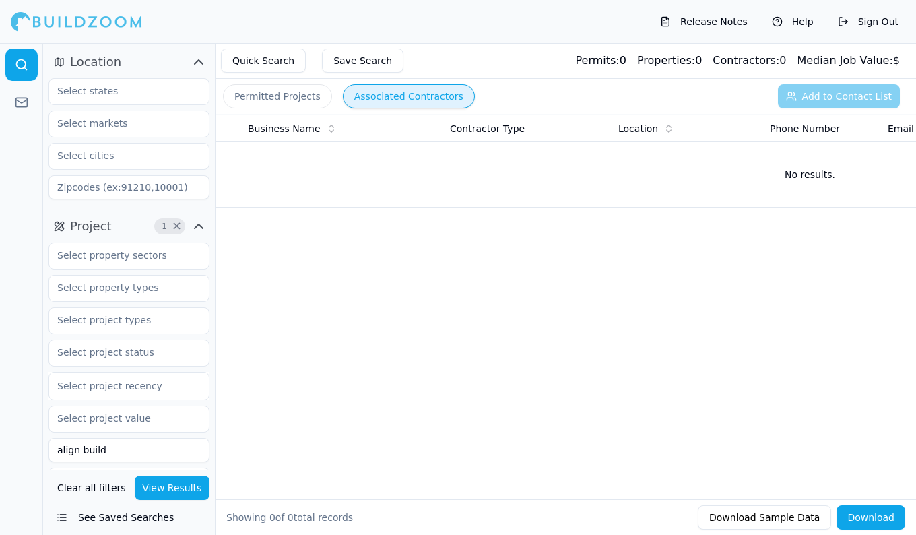
click at [385, 95] on button "Associated Contractors" at bounding box center [409, 96] width 132 height 24
click at [256, 66] on button "Quick Search" at bounding box center [263, 61] width 85 height 24
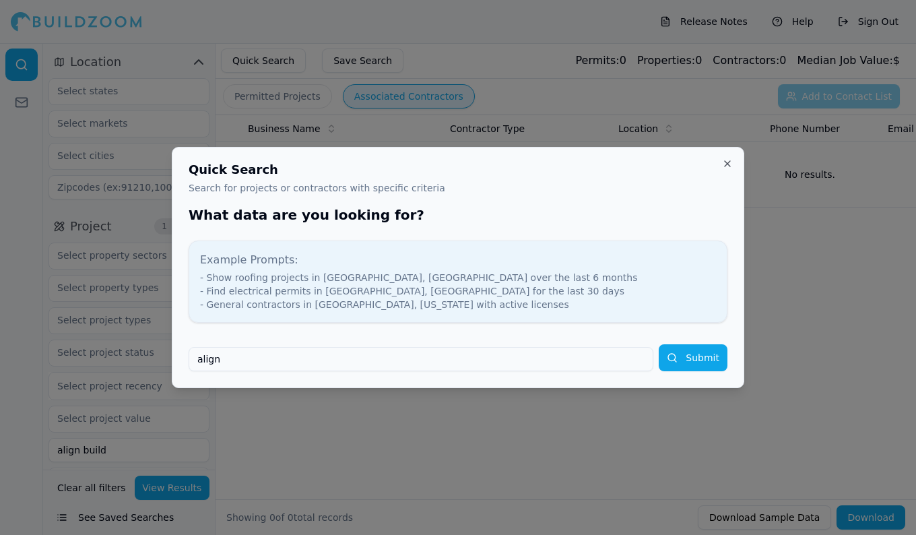
type input "align"
click at [659, 344] on button "Submit" at bounding box center [693, 357] width 69 height 27
type input "align"
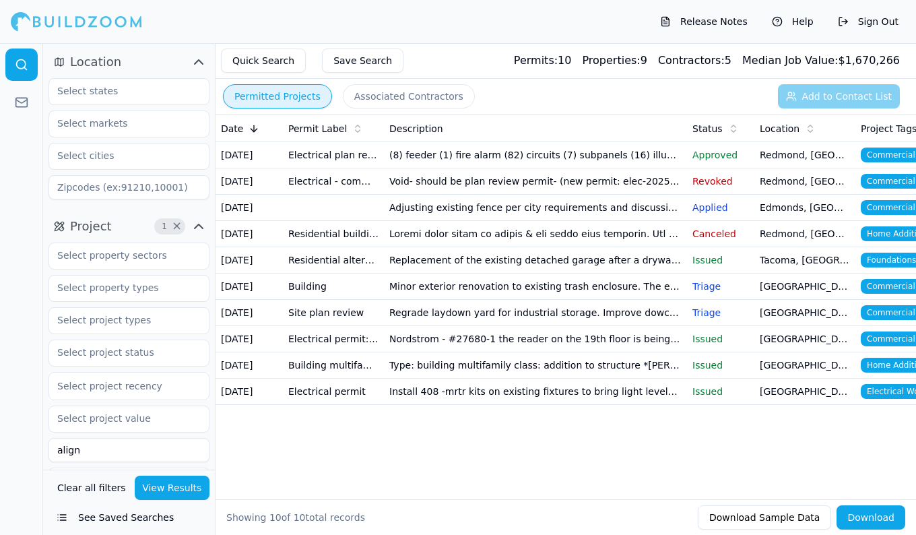
click at [386, 100] on button "Associated Contractors" at bounding box center [409, 96] width 132 height 24
